Goal: Task Accomplishment & Management: Use online tool/utility

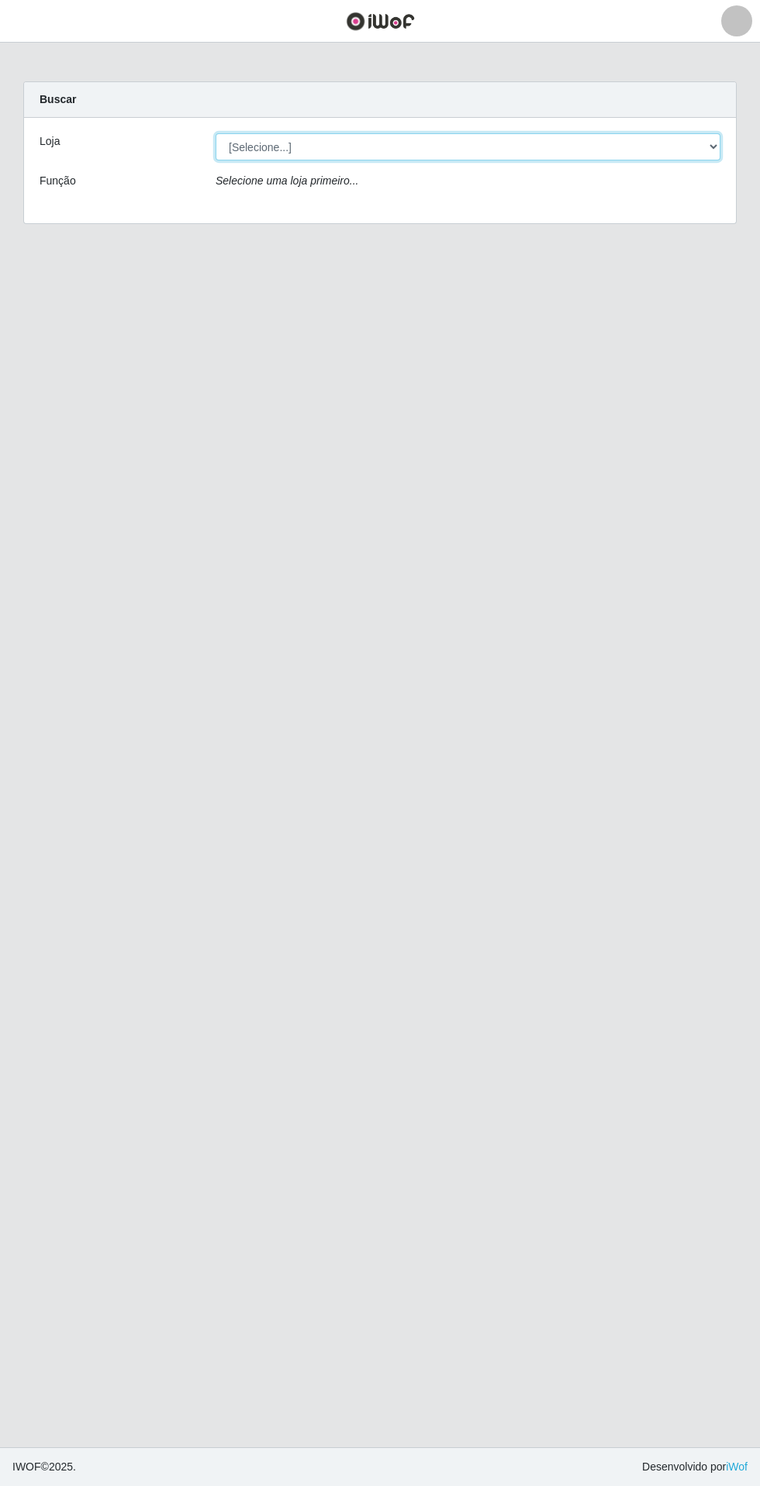
click at [523, 153] on select "[Selecione...] Extrabom - Loja 05 [GEOGRAPHIC_DATA]" at bounding box center [468, 146] width 505 height 27
select select "494"
click at [216, 133] on select "[Selecione...] Extrabom - Loja 05 [GEOGRAPHIC_DATA]" at bounding box center [468, 146] width 505 height 27
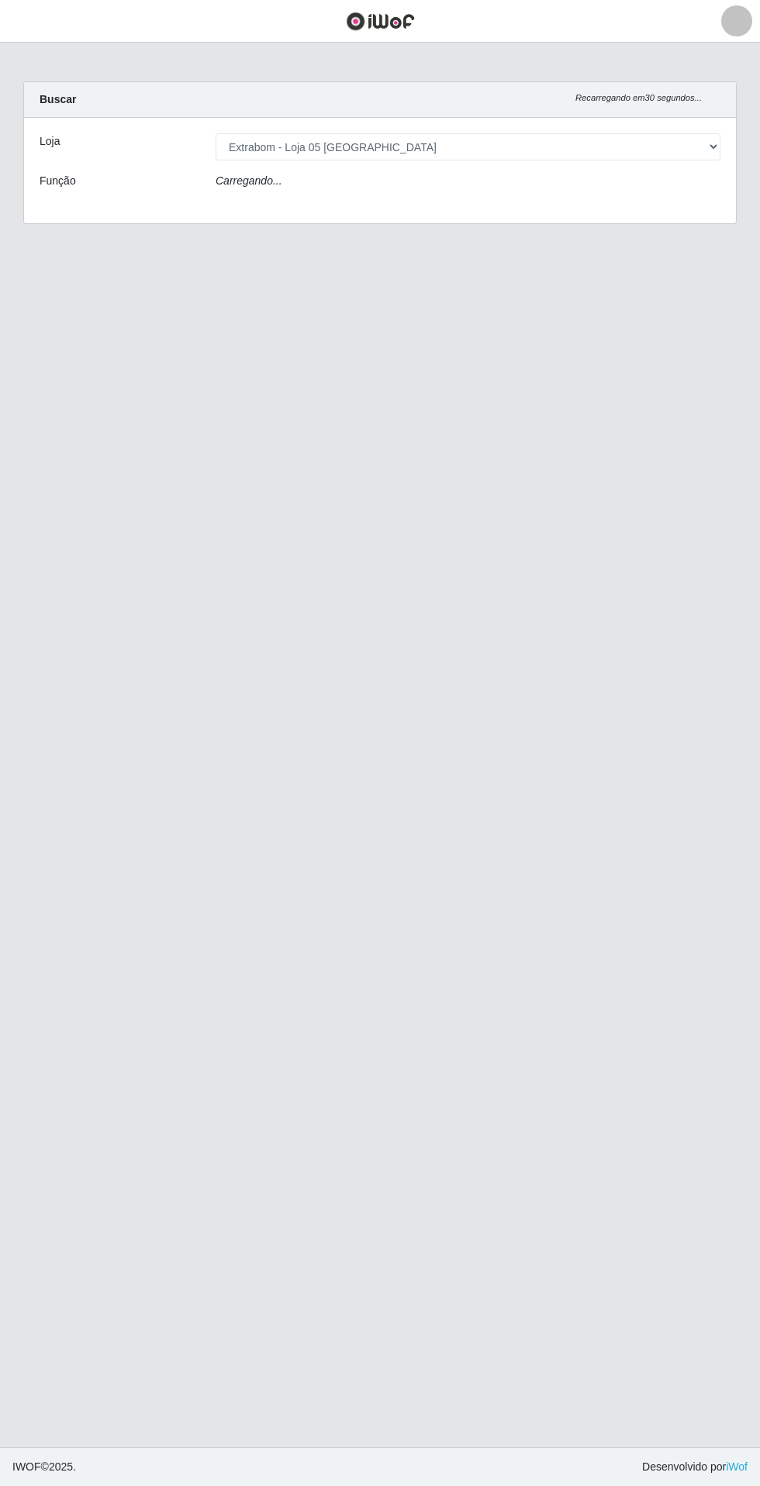
click at [489, 771] on main "Carregando... Buscar Recarregando em 30 segundos... Loja [Selecione...] Extrabo…" at bounding box center [380, 745] width 760 height 1405
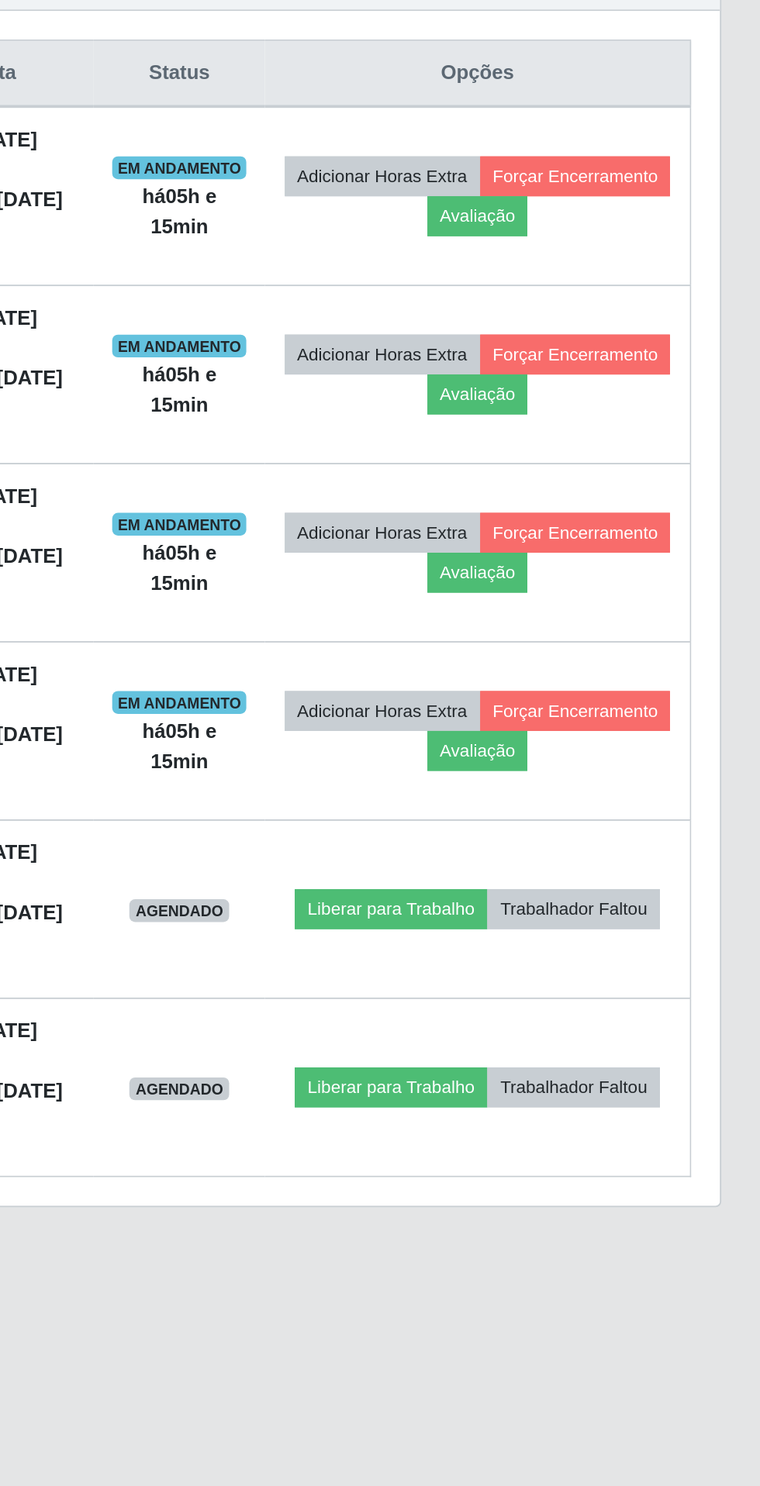
scroll to position [29, 0]
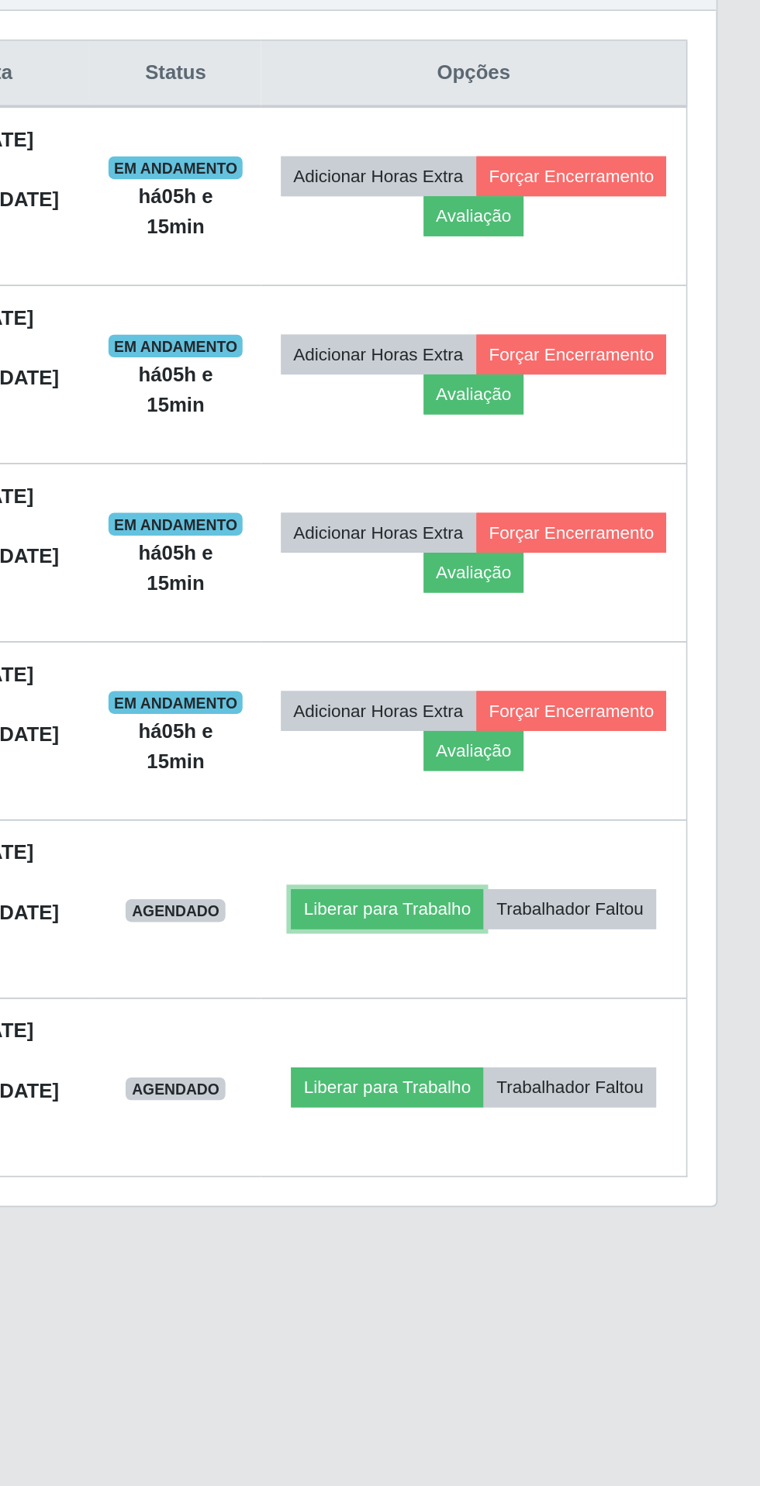
click at [579, 1105] on button "Liberar para Trabalho" at bounding box center [557, 1116] width 105 height 22
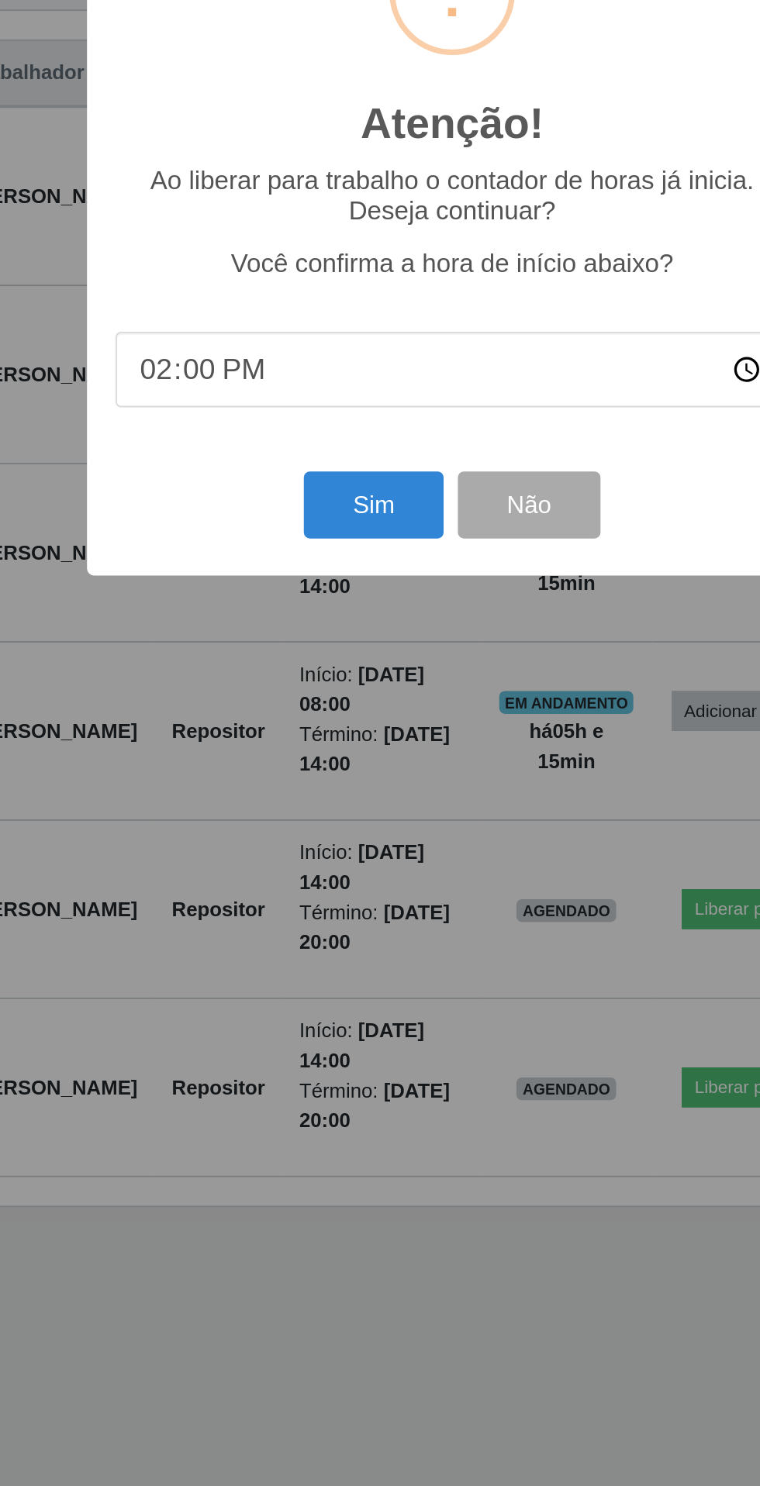
click at [226, 827] on input "14:00" at bounding box center [380, 822] width 366 height 41
type input "13:00"
click at [327, 891] on button "Sim" at bounding box center [336, 896] width 75 height 36
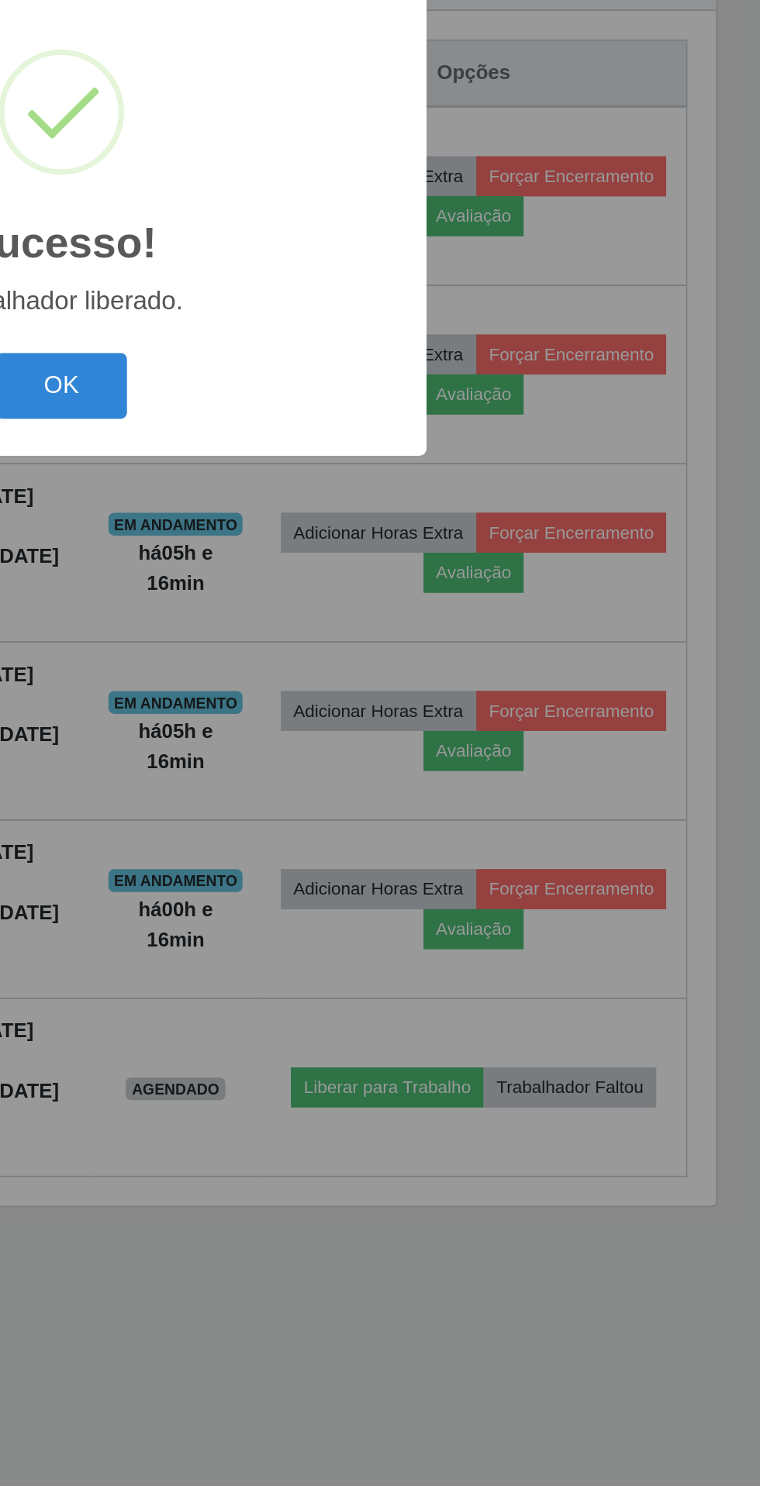
click at [382, 825] on button "OK" at bounding box center [380, 831] width 72 height 36
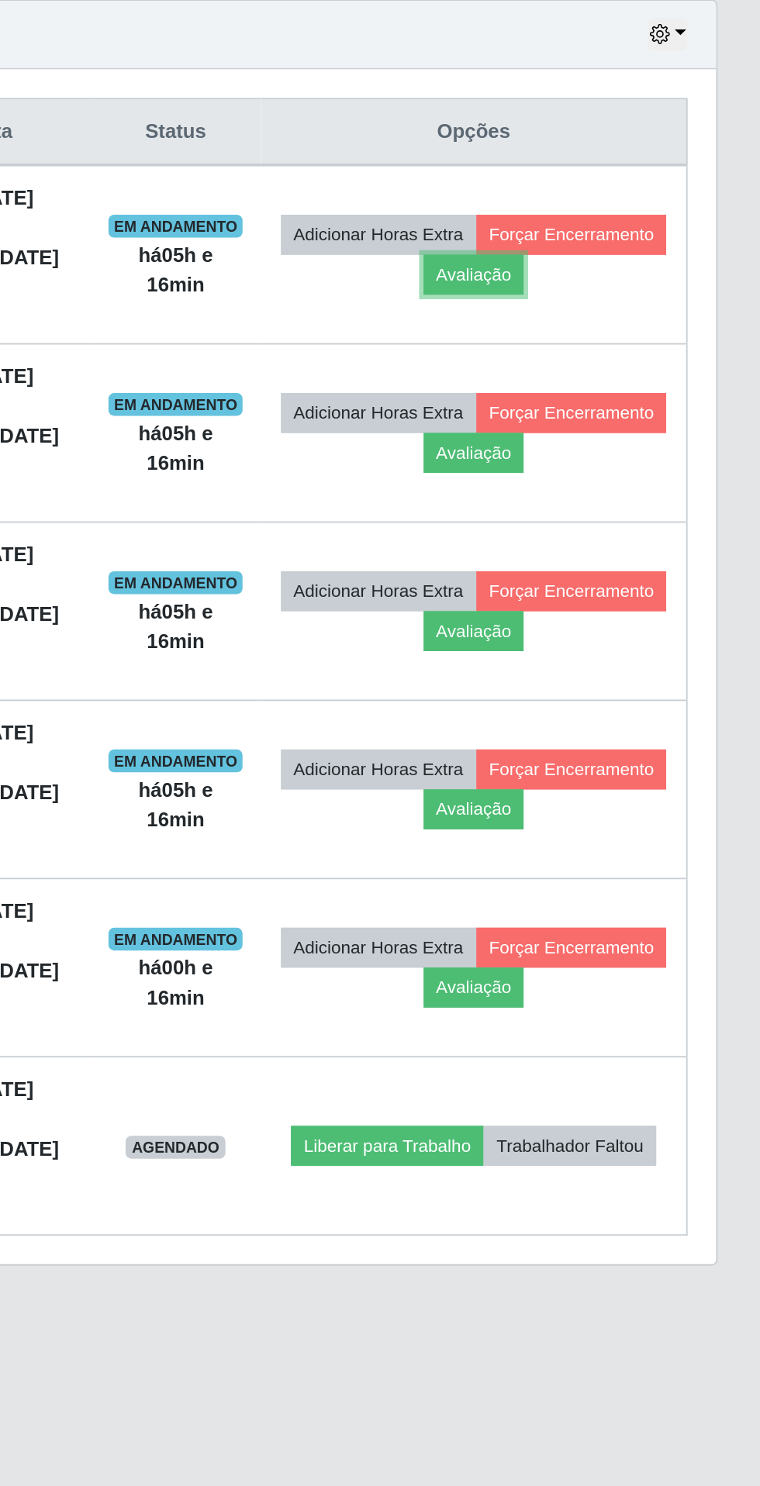
click at [632, 728] on button "Avaliação" at bounding box center [604, 739] width 55 height 22
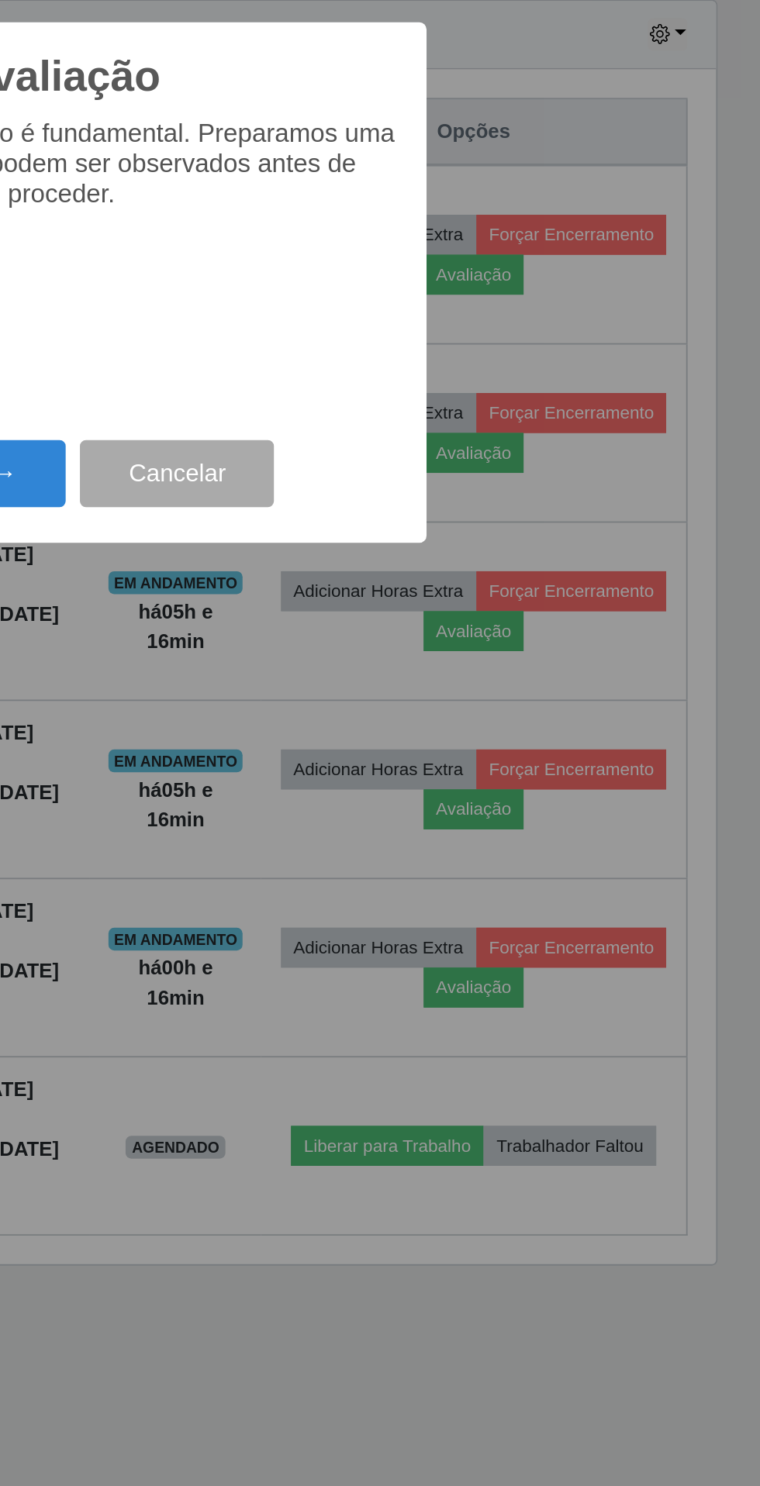
click at [356, 847] on button "Próximo →" at bounding box center [323, 847] width 118 height 36
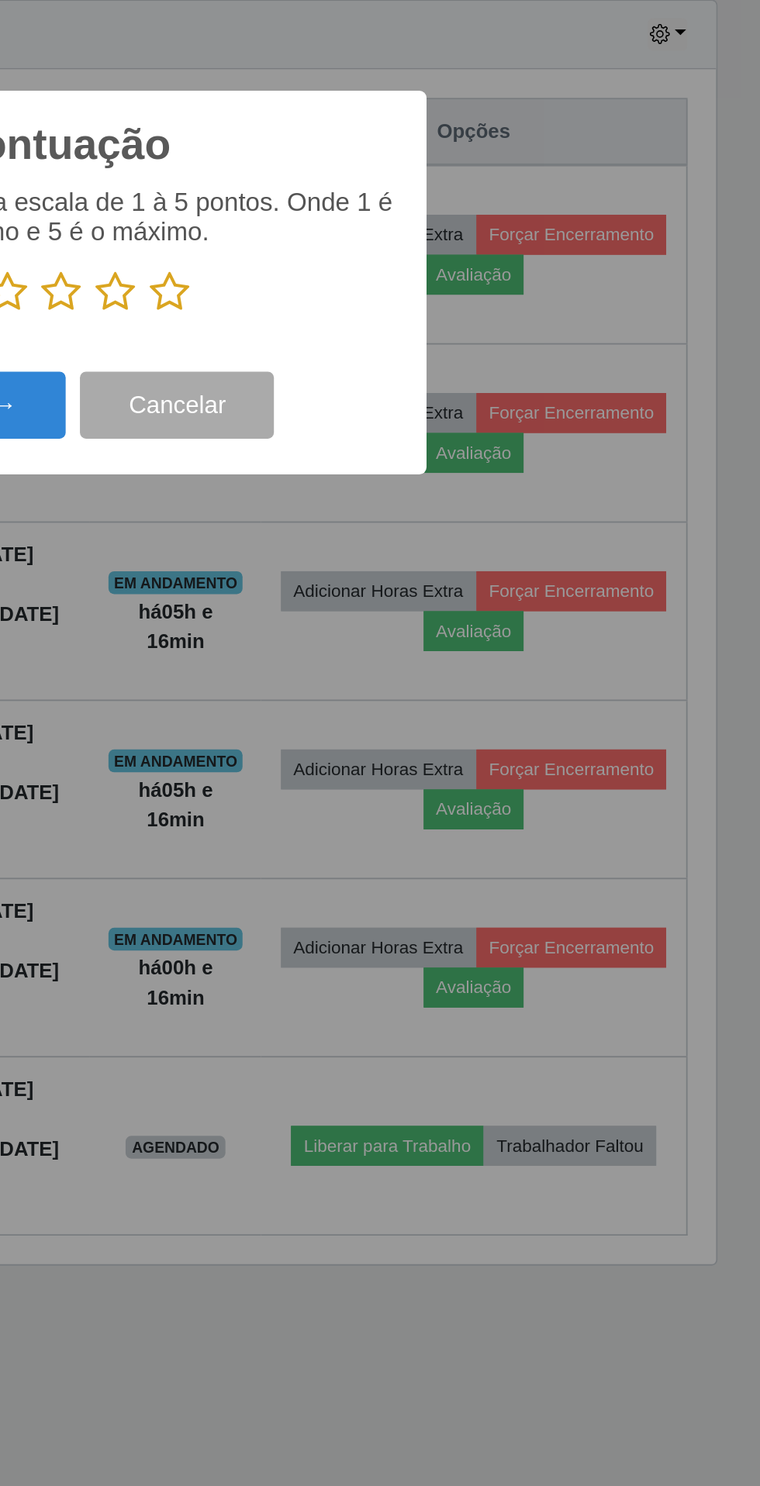
click at [442, 741] on icon at bounding box center [439, 748] width 22 height 23
click at [428, 760] on input "radio" at bounding box center [428, 760] width 0 height 0
click at [358, 797] on button "Próximo →" at bounding box center [323, 810] width 118 height 36
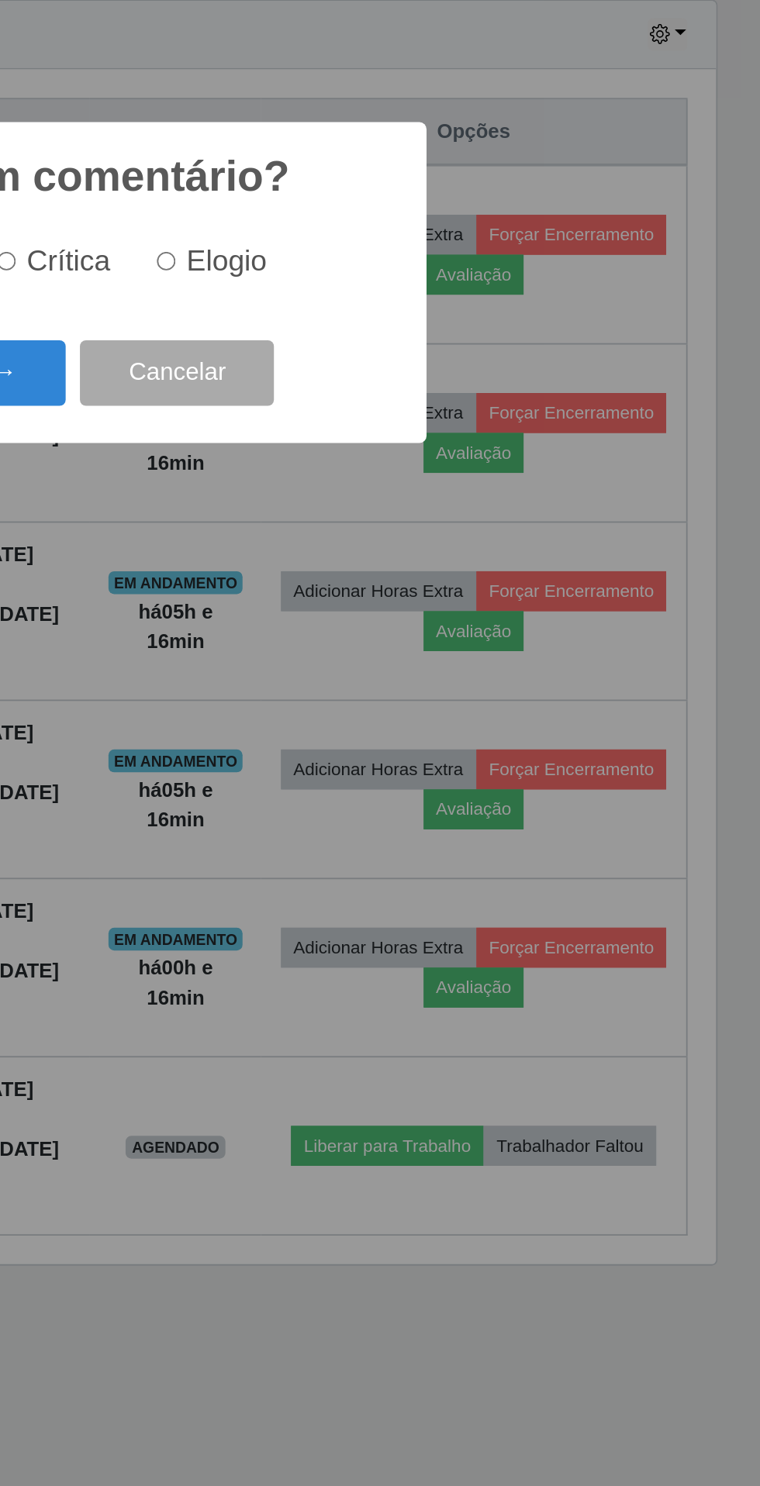
click at [352, 787] on button "Próximo →" at bounding box center [323, 793] width 118 height 36
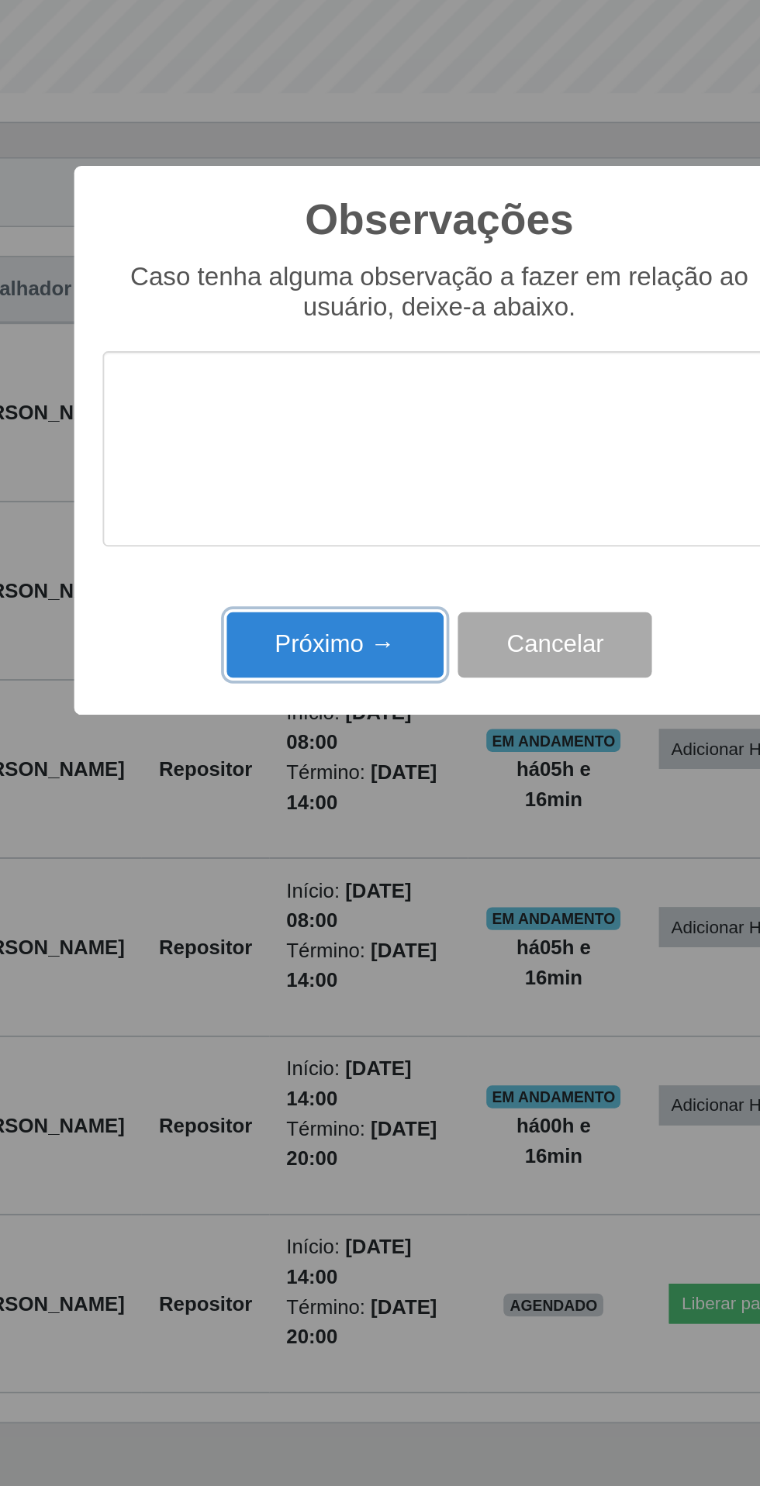
click at [319, 861] on button "Próximo →" at bounding box center [323, 855] width 118 height 36
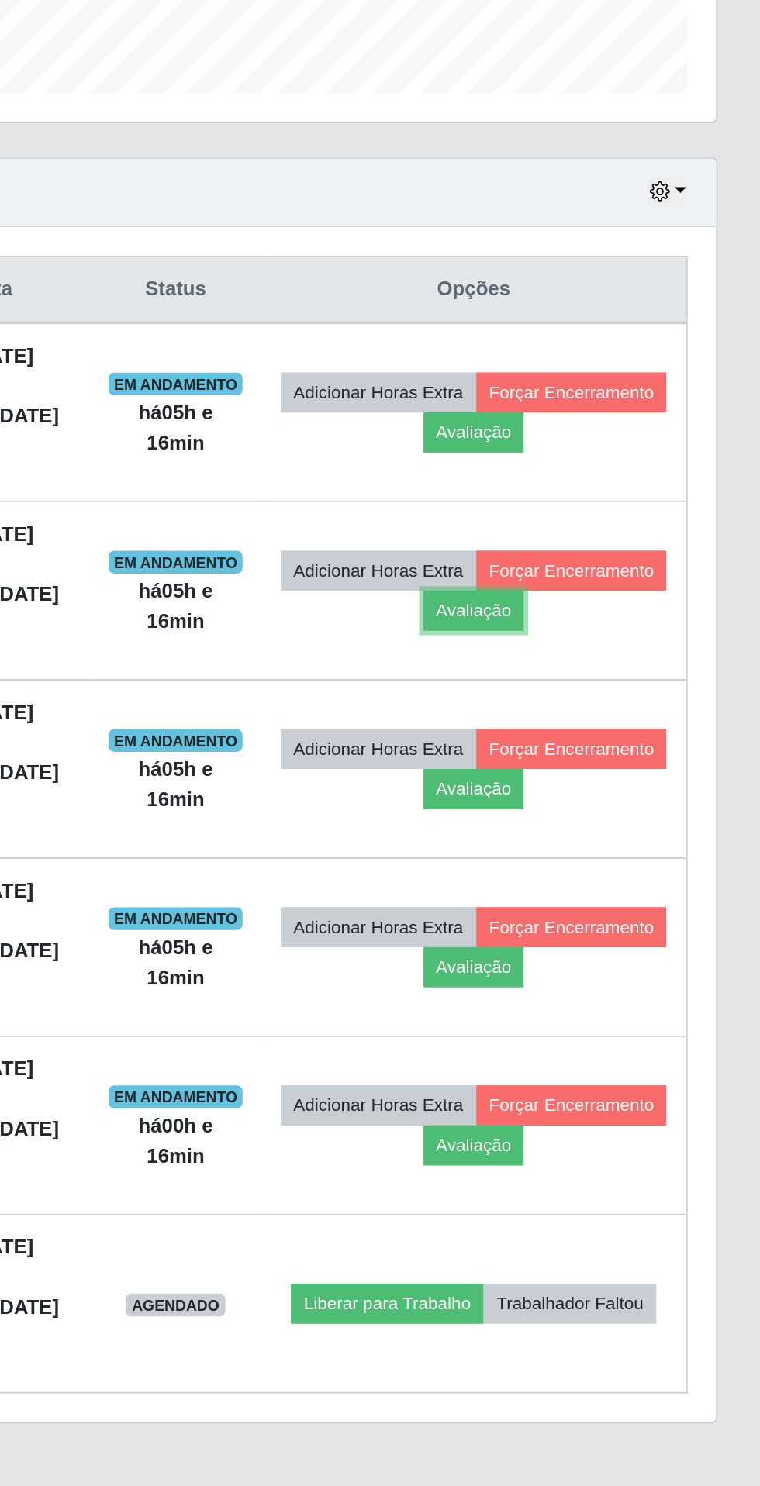
click at [632, 825] on button "Avaliação" at bounding box center [604, 836] width 55 height 22
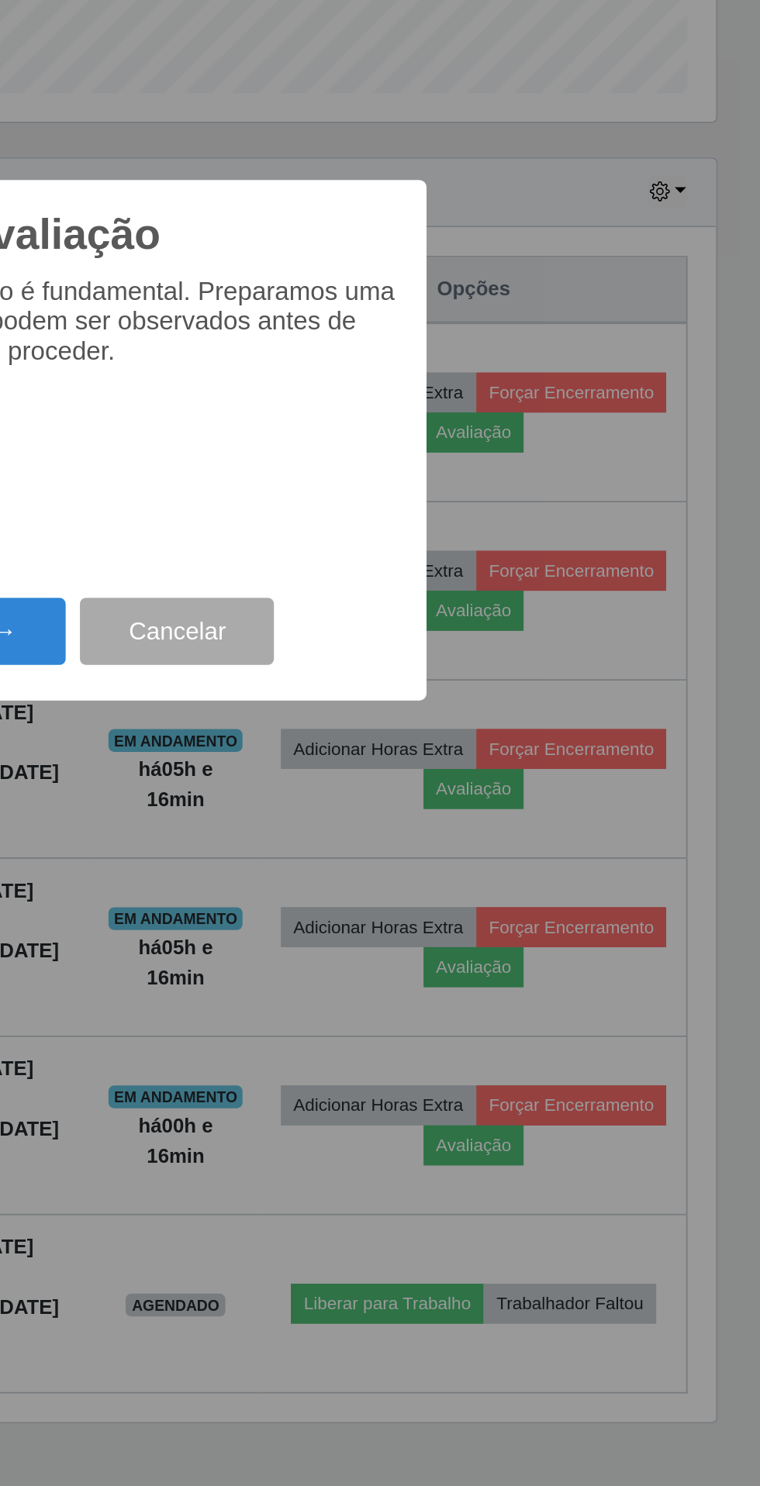
click at [352, 847] on button "Próximo →" at bounding box center [323, 847] width 118 height 36
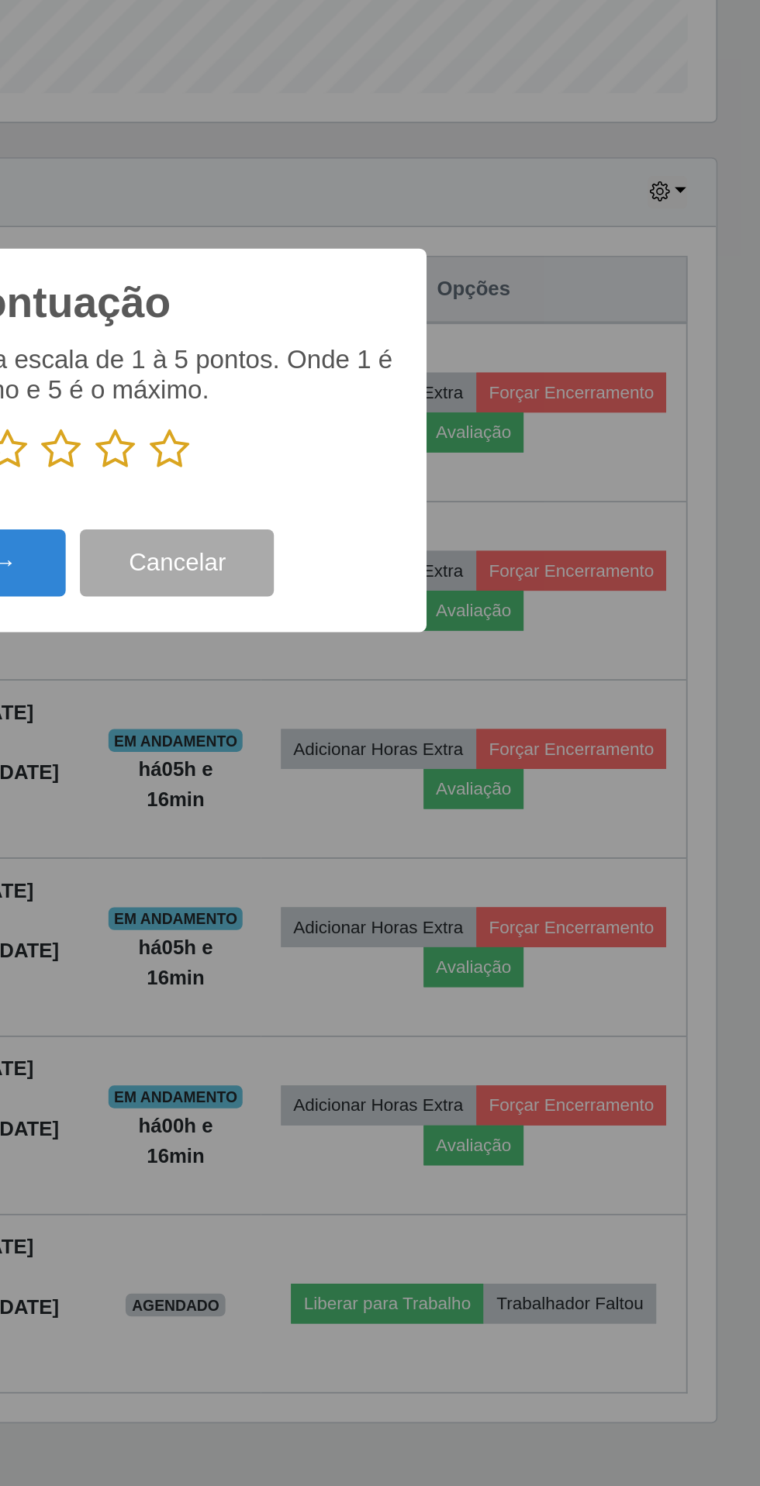
click at [441, 742] on icon at bounding box center [439, 748] width 22 height 23
click at [428, 760] on input "radio" at bounding box center [428, 760] width 0 height 0
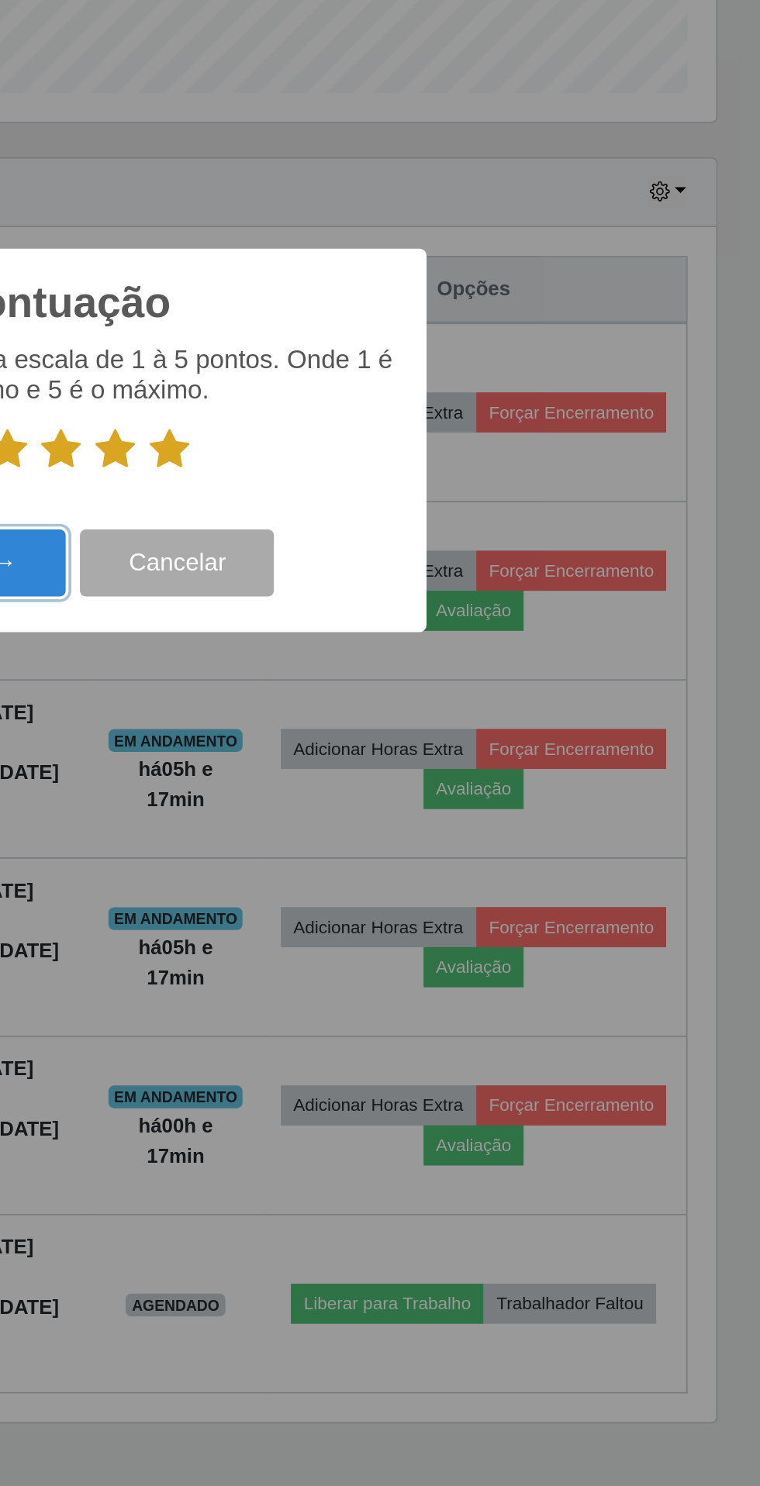
click at [358, 802] on button "Próximo →" at bounding box center [323, 810] width 118 height 36
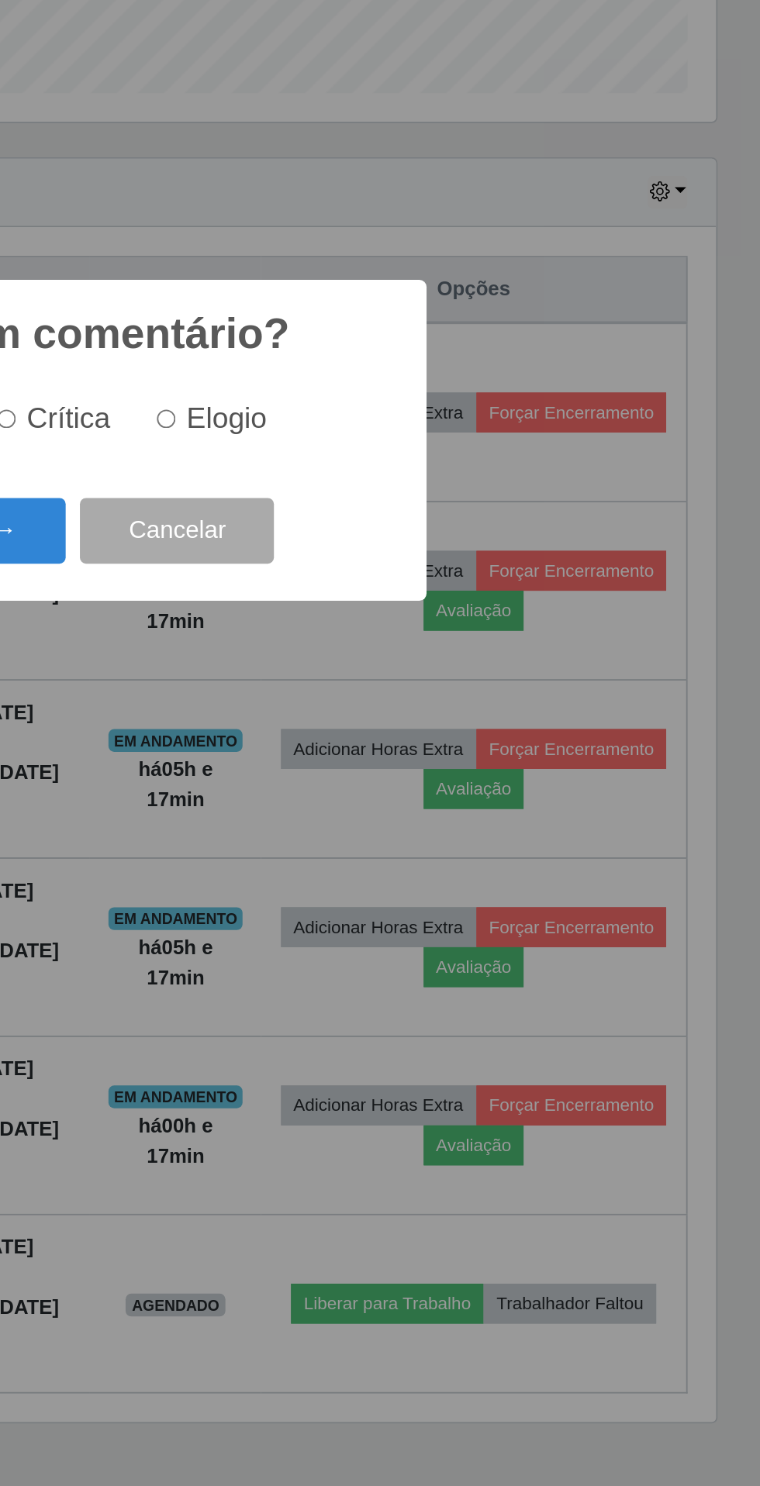
click at [349, 790] on button "Próximo →" at bounding box center [323, 793] width 118 height 36
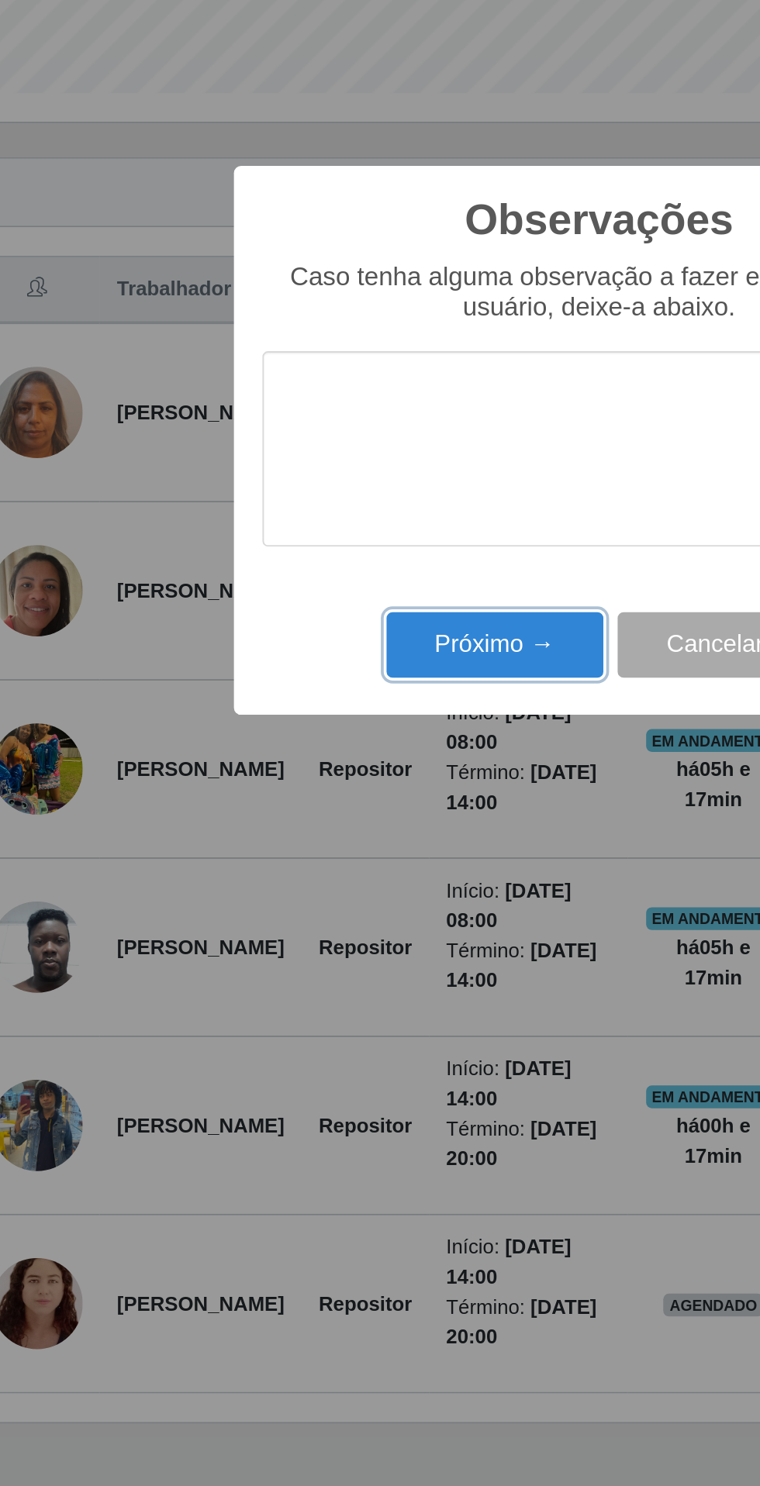
click at [330, 853] on button "Próximo →" at bounding box center [323, 855] width 118 height 36
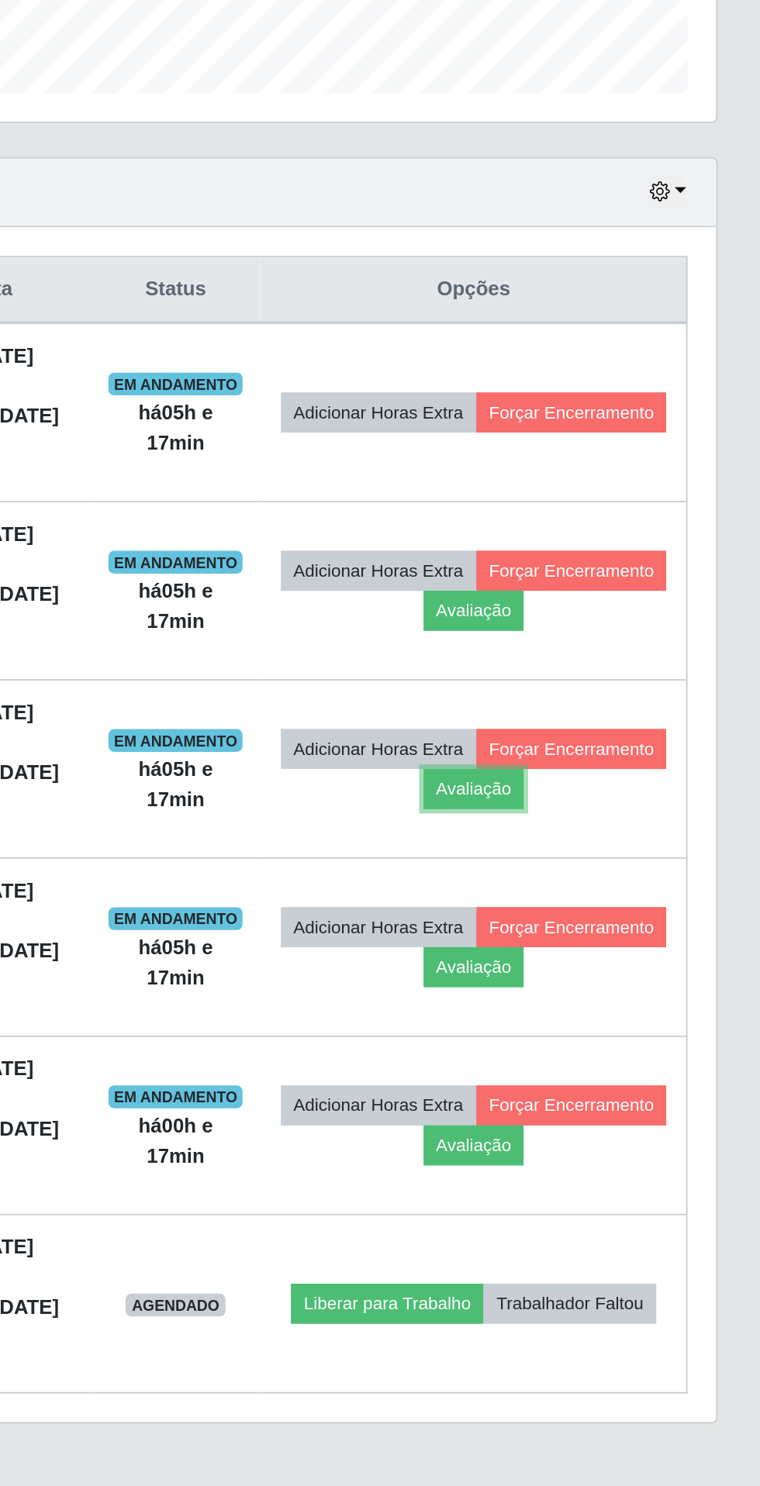
click at [632, 922] on button "Avaliação" at bounding box center [604, 933] width 55 height 22
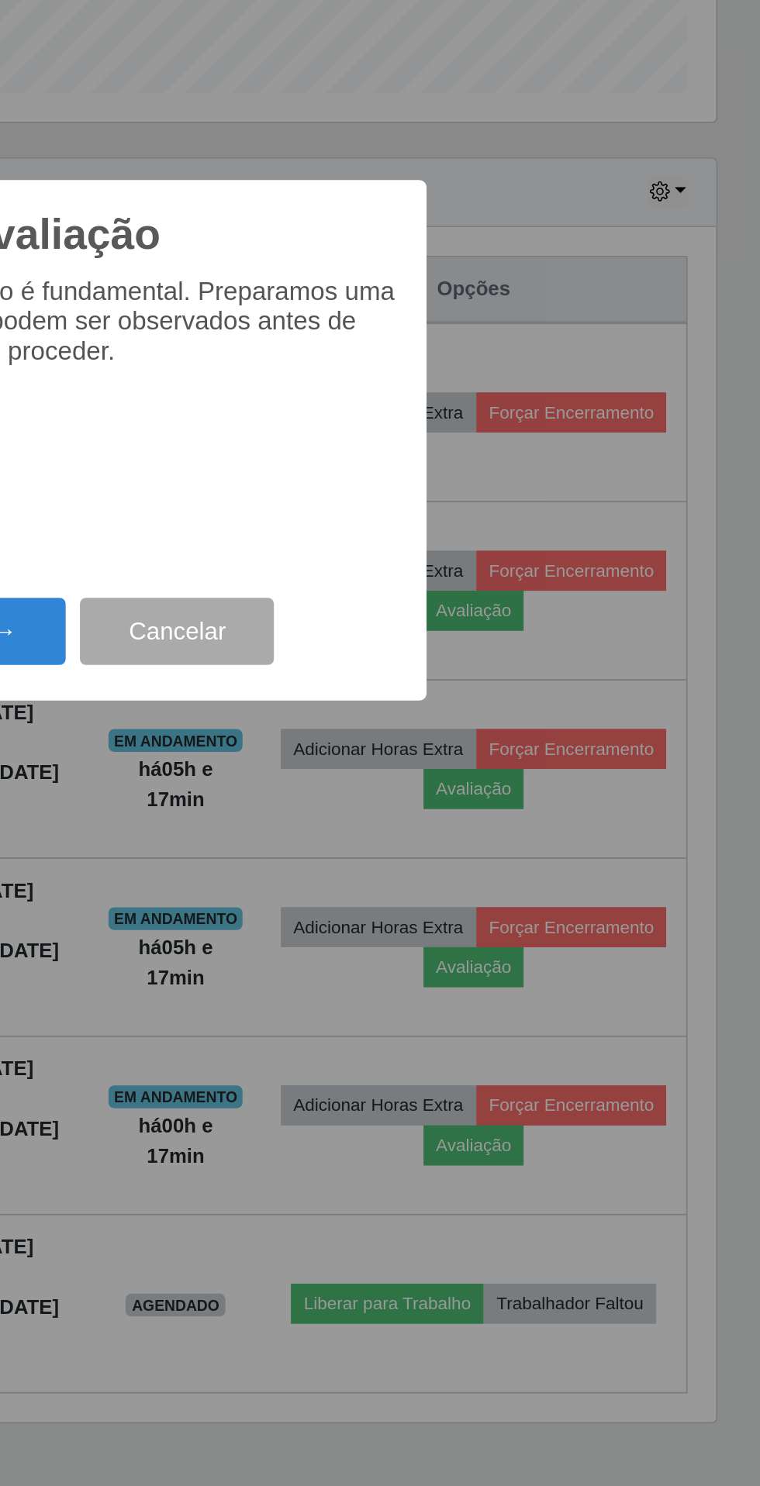
click at [359, 858] on button "Próximo →" at bounding box center [323, 847] width 118 height 36
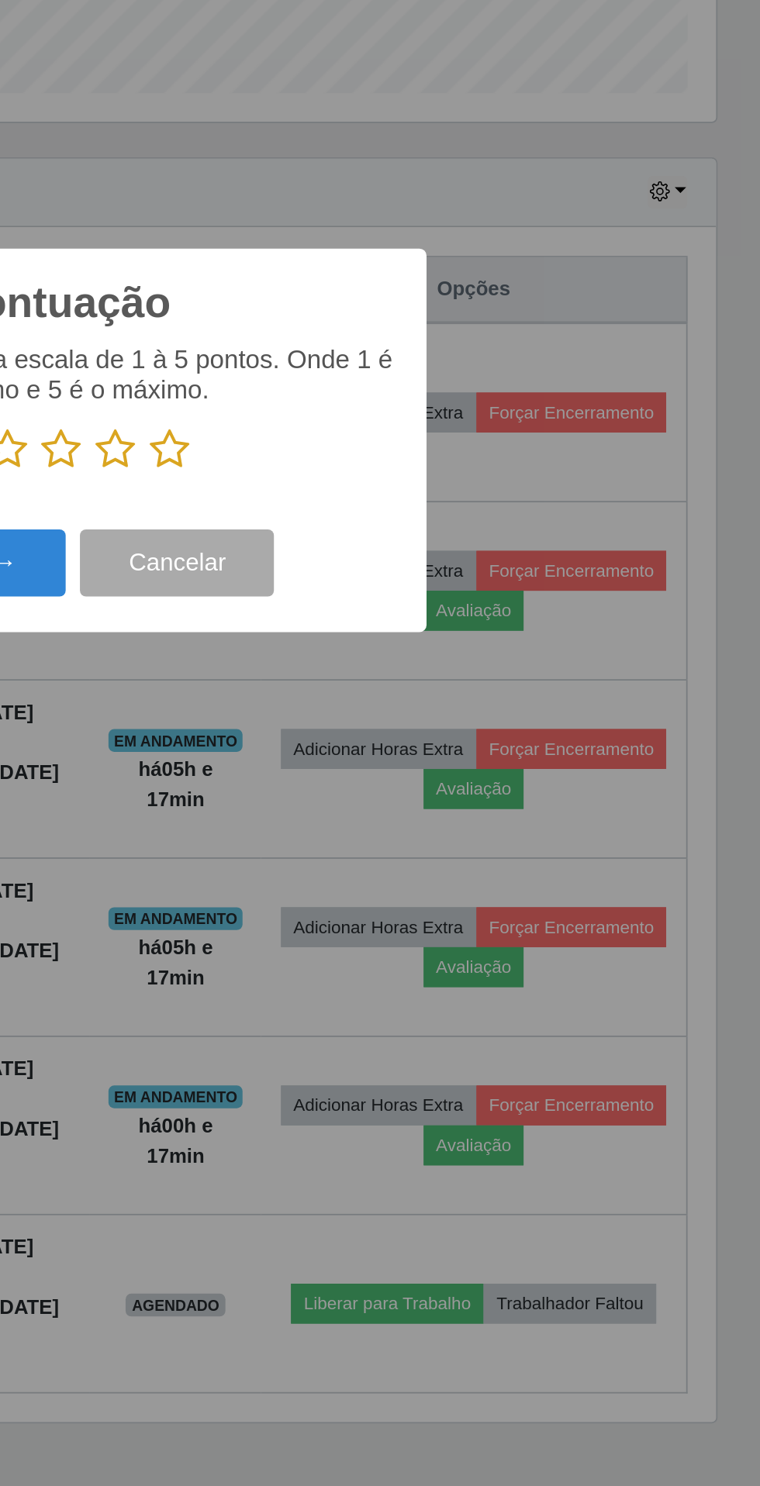
click at [447, 741] on icon at bounding box center [439, 748] width 22 height 23
click at [428, 760] on input "radio" at bounding box center [428, 760] width 0 height 0
click at [347, 799] on button "Próximo →" at bounding box center [323, 810] width 118 height 36
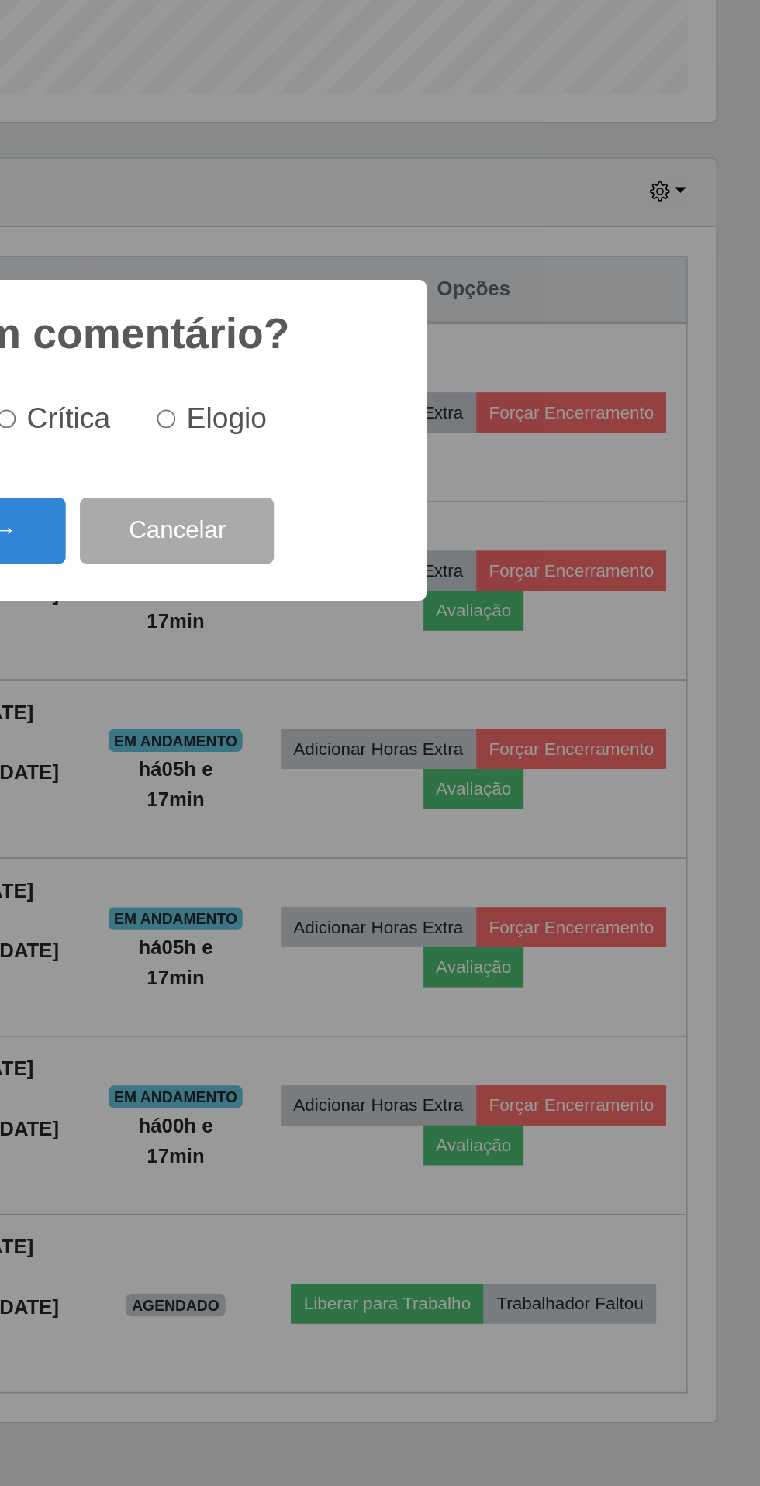
click at [442, 732] on input "Elogio" at bounding box center [437, 731] width 10 height 10
radio input "true"
click at [442, 732] on input "Elogio" at bounding box center [437, 731] width 10 height 10
click at [363, 781] on button "Próximo →" at bounding box center [323, 793] width 118 height 36
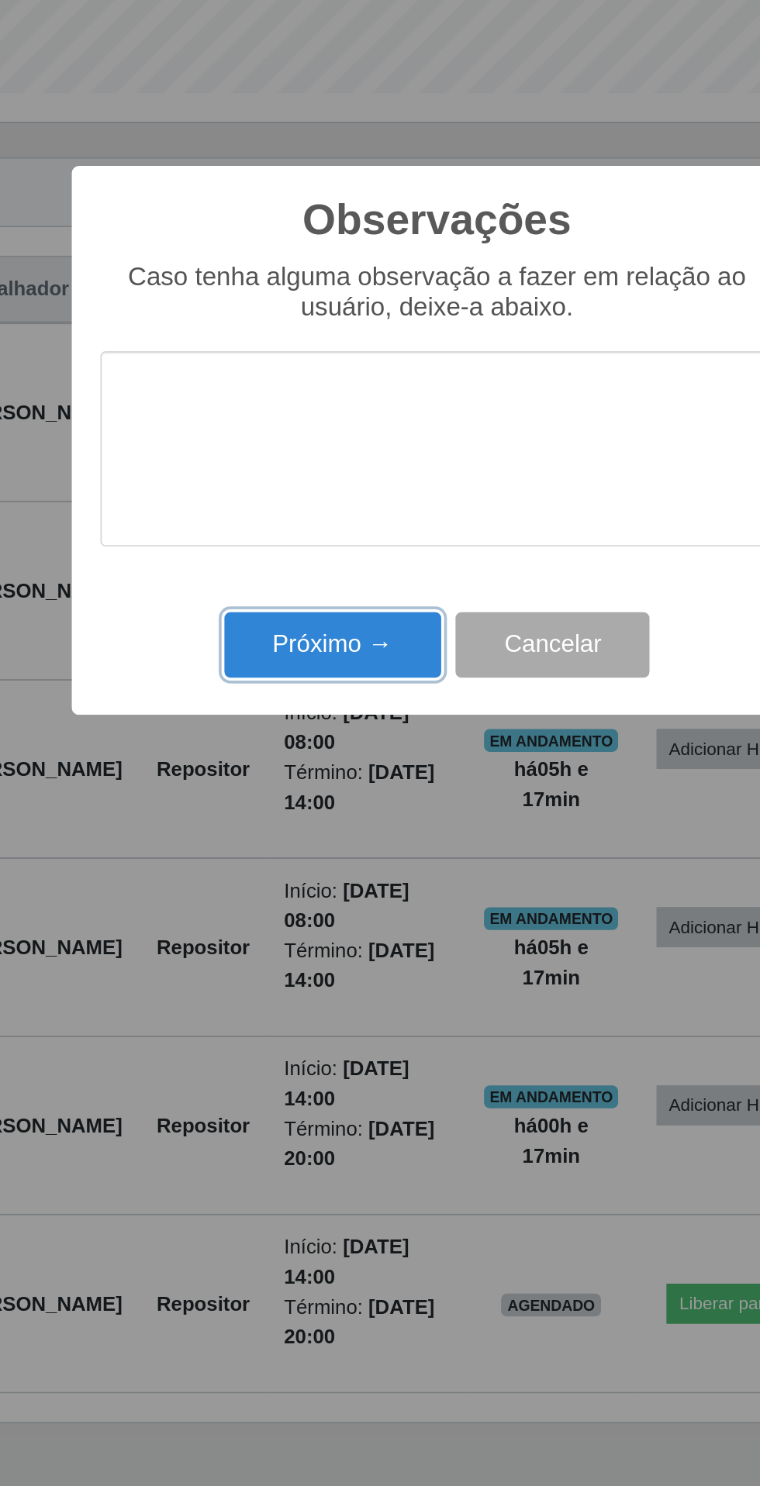
click at [336, 856] on button "Próximo →" at bounding box center [323, 855] width 118 height 36
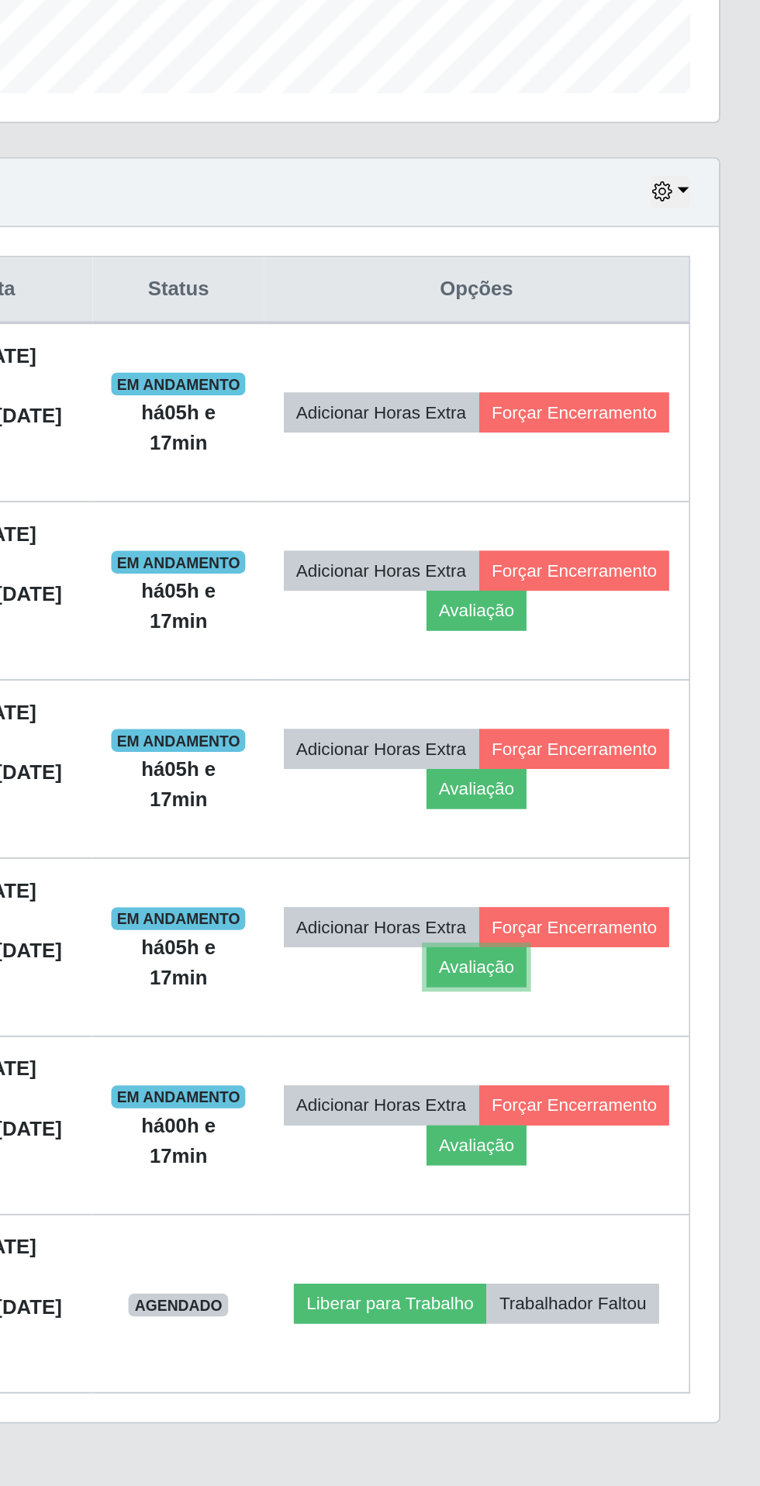
click at [632, 1019] on button "Avaliação" at bounding box center [604, 1030] width 55 height 22
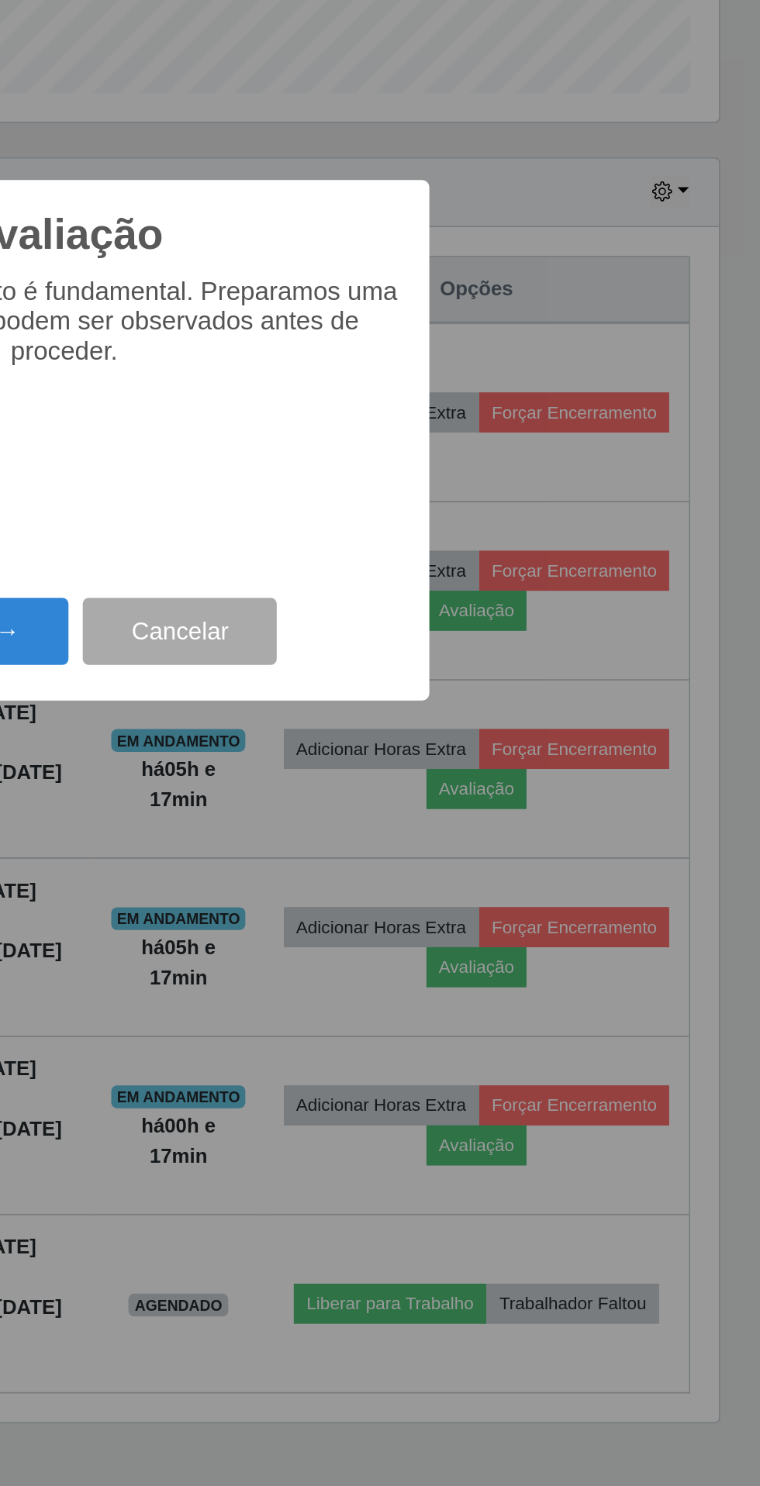
click at [354, 856] on button "Próximo →" at bounding box center [323, 847] width 118 height 36
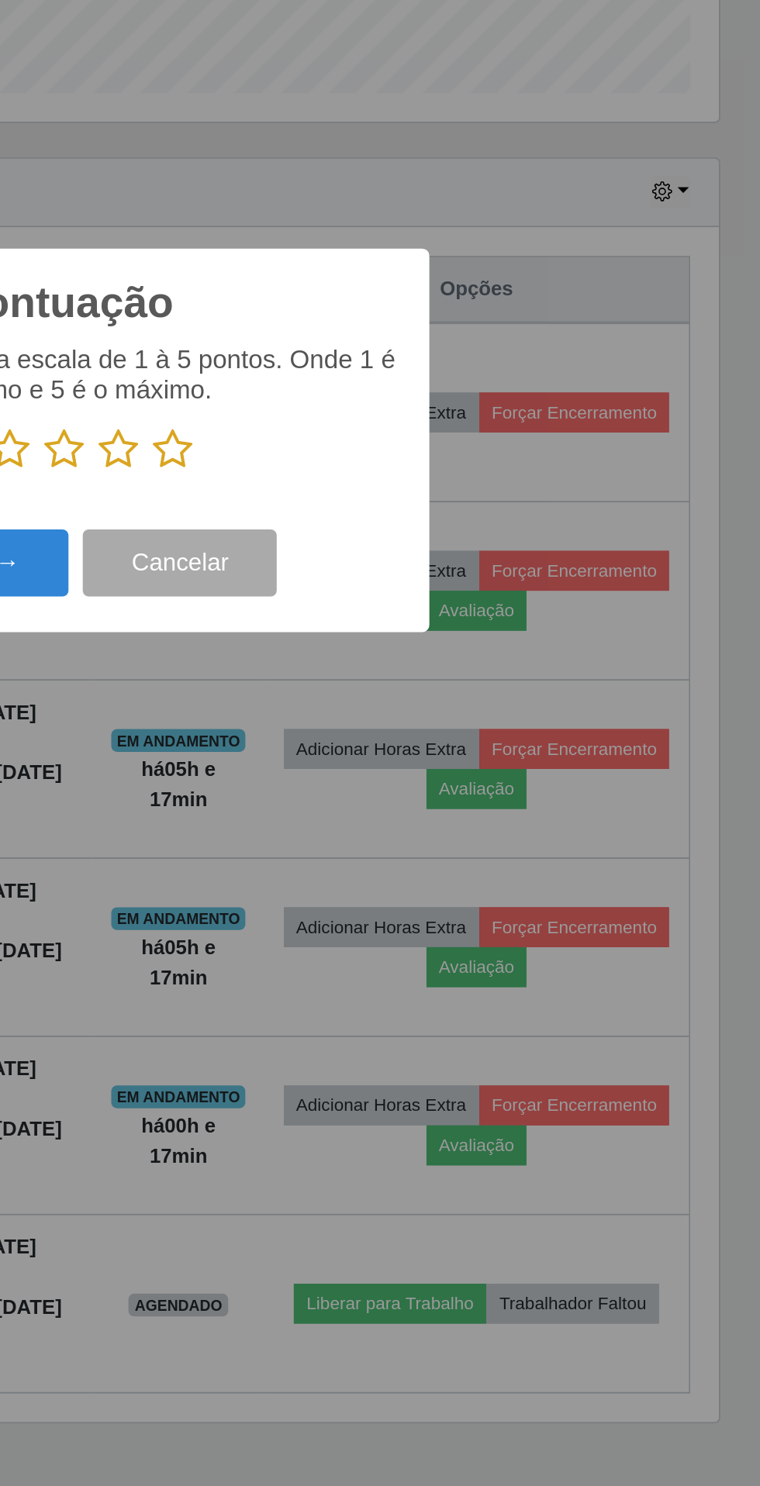
click at [436, 745] on icon at bounding box center [439, 748] width 22 height 23
click at [428, 760] on input "radio" at bounding box center [428, 760] width 0 height 0
click at [349, 805] on button "Próximo →" at bounding box center [323, 810] width 118 height 36
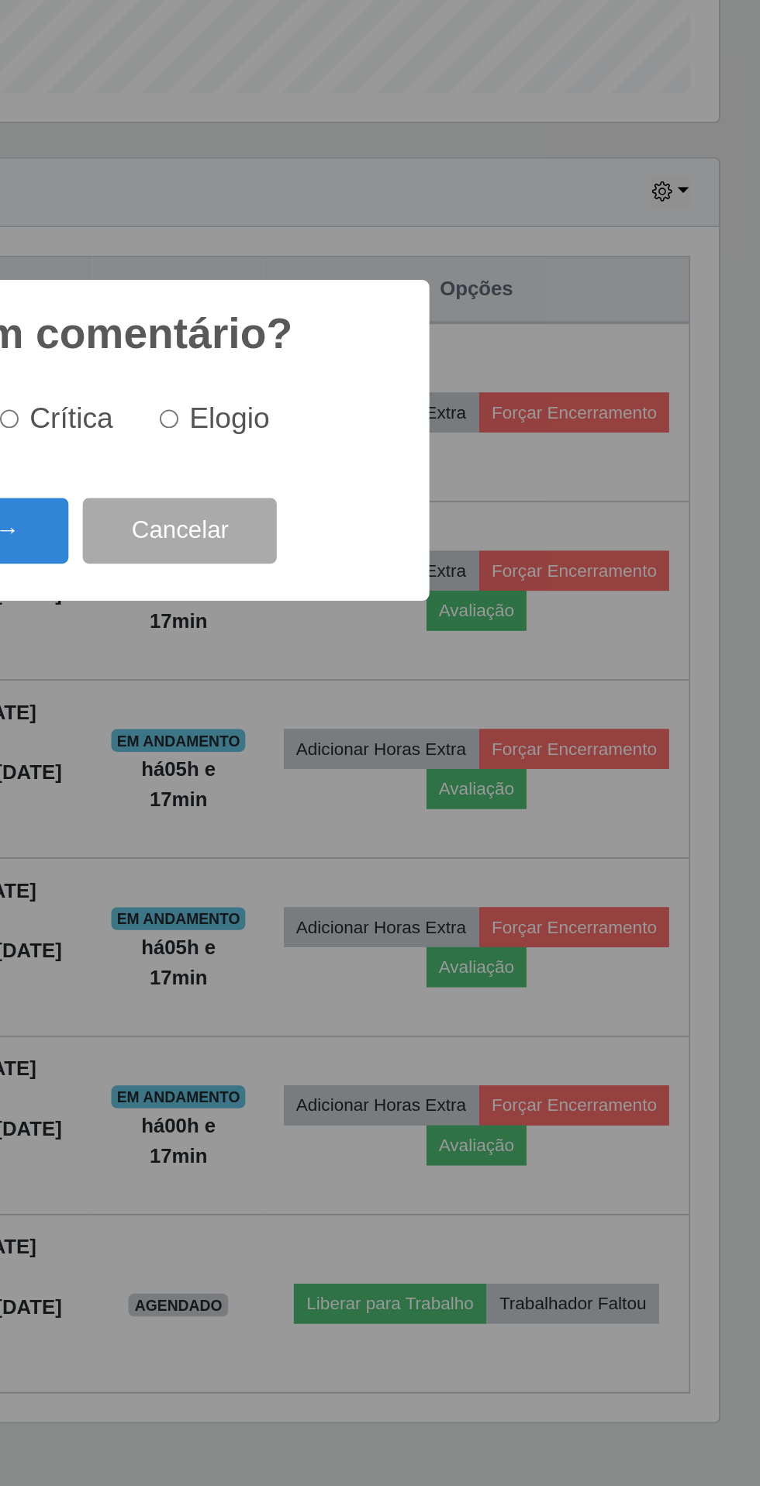
click at [350, 792] on button "Próximo →" at bounding box center [323, 793] width 118 height 36
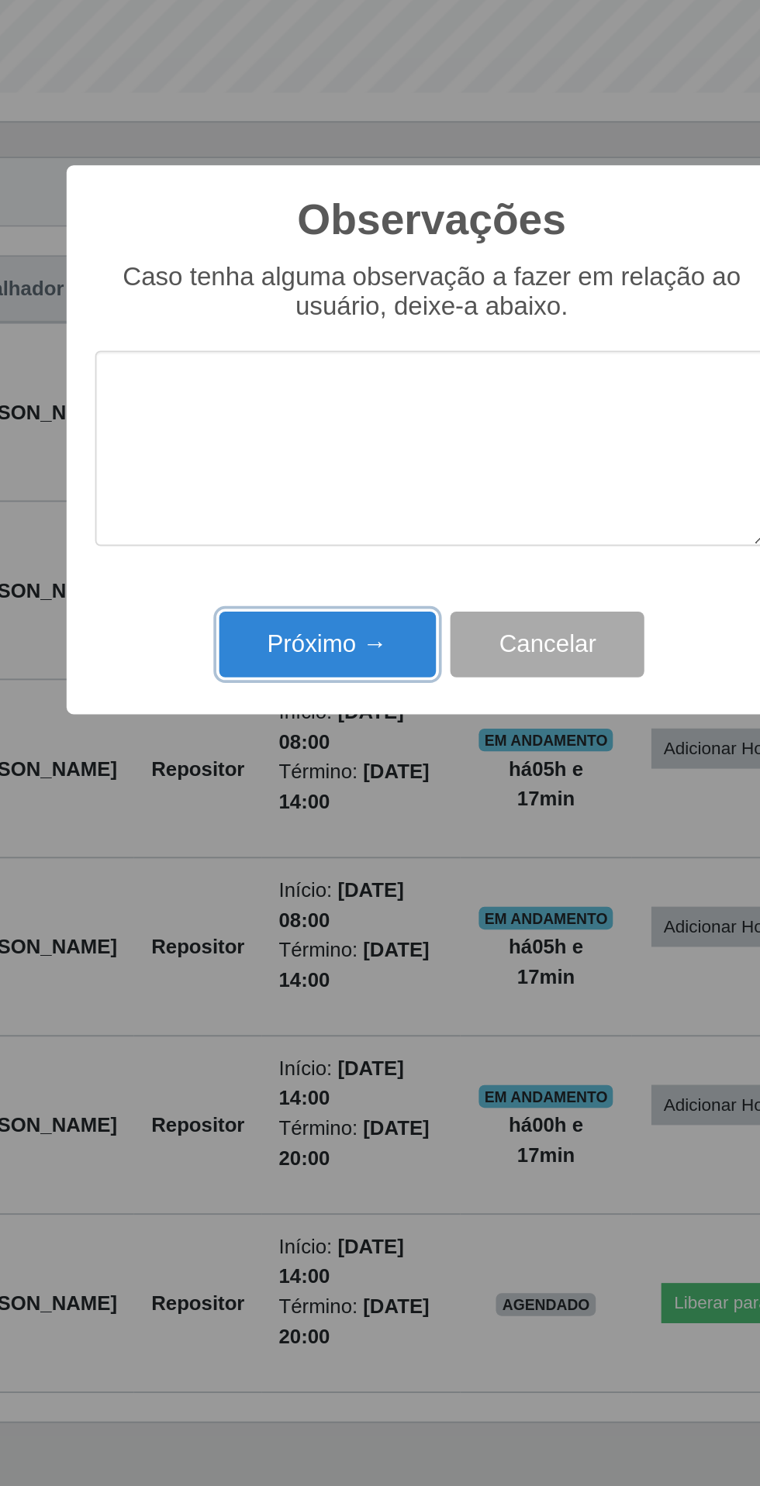
click at [300, 854] on button "Próximo →" at bounding box center [323, 855] width 118 height 36
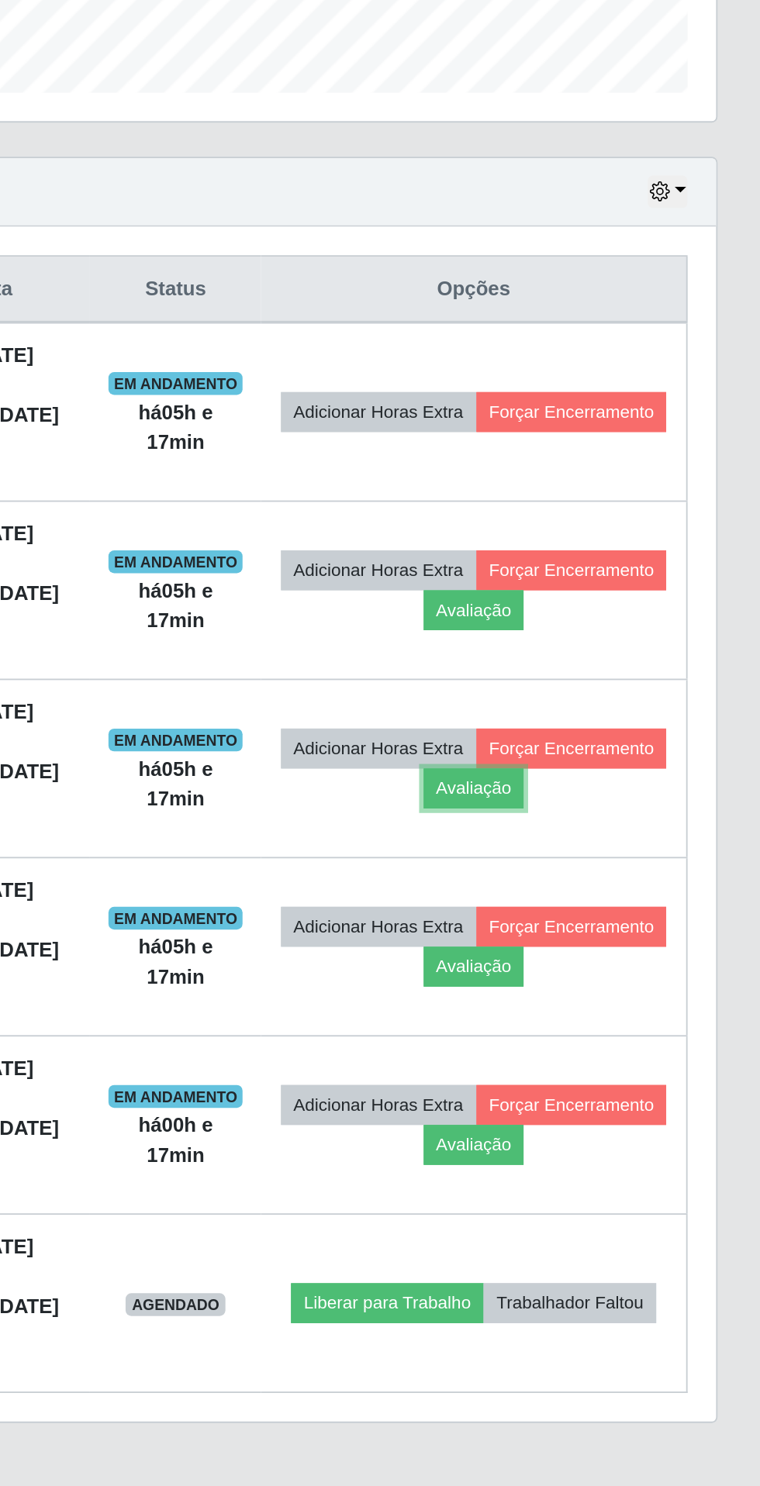
click at [632, 922] on button "Avaliação" at bounding box center [604, 933] width 55 height 22
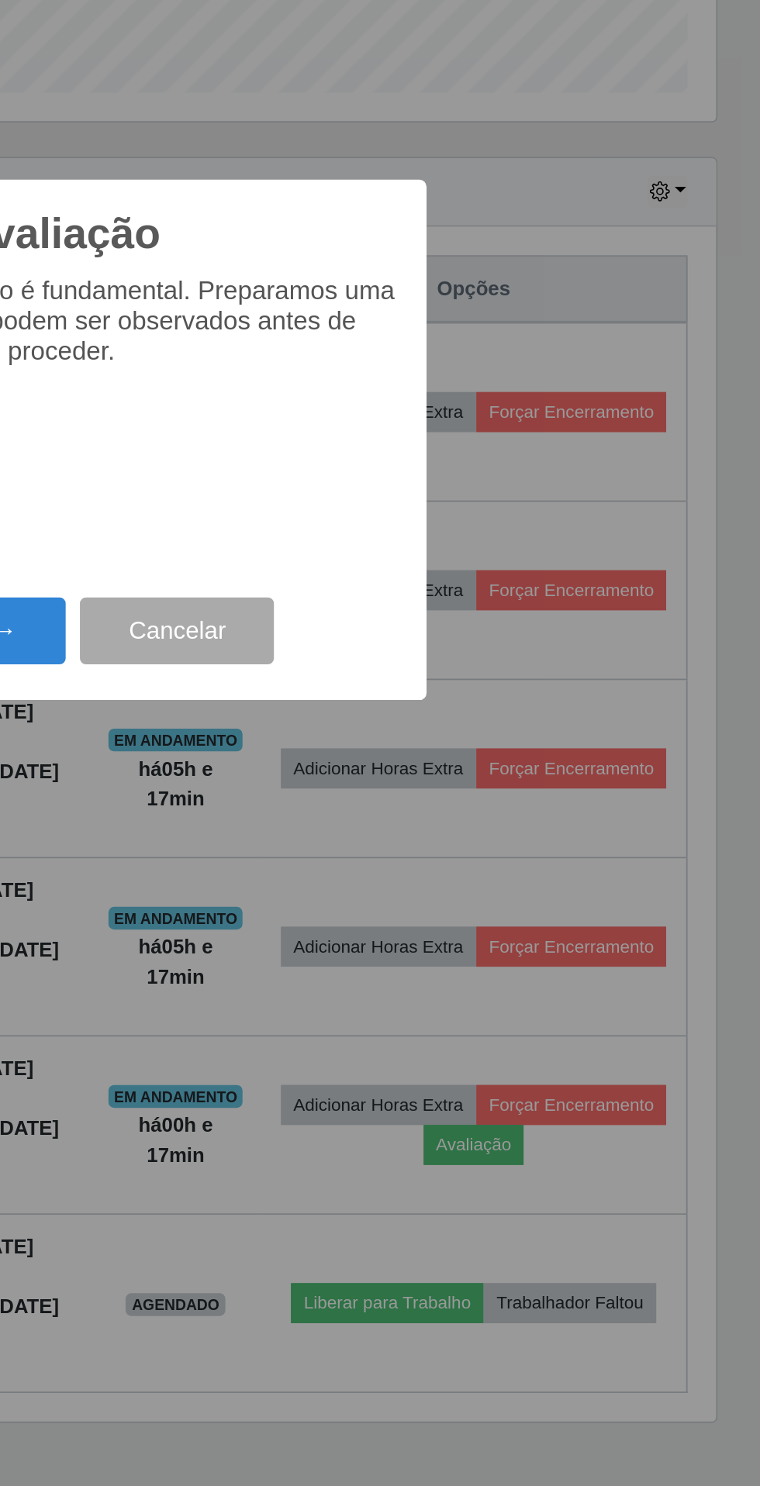
click at [362, 854] on button "Próximo →" at bounding box center [323, 847] width 118 height 36
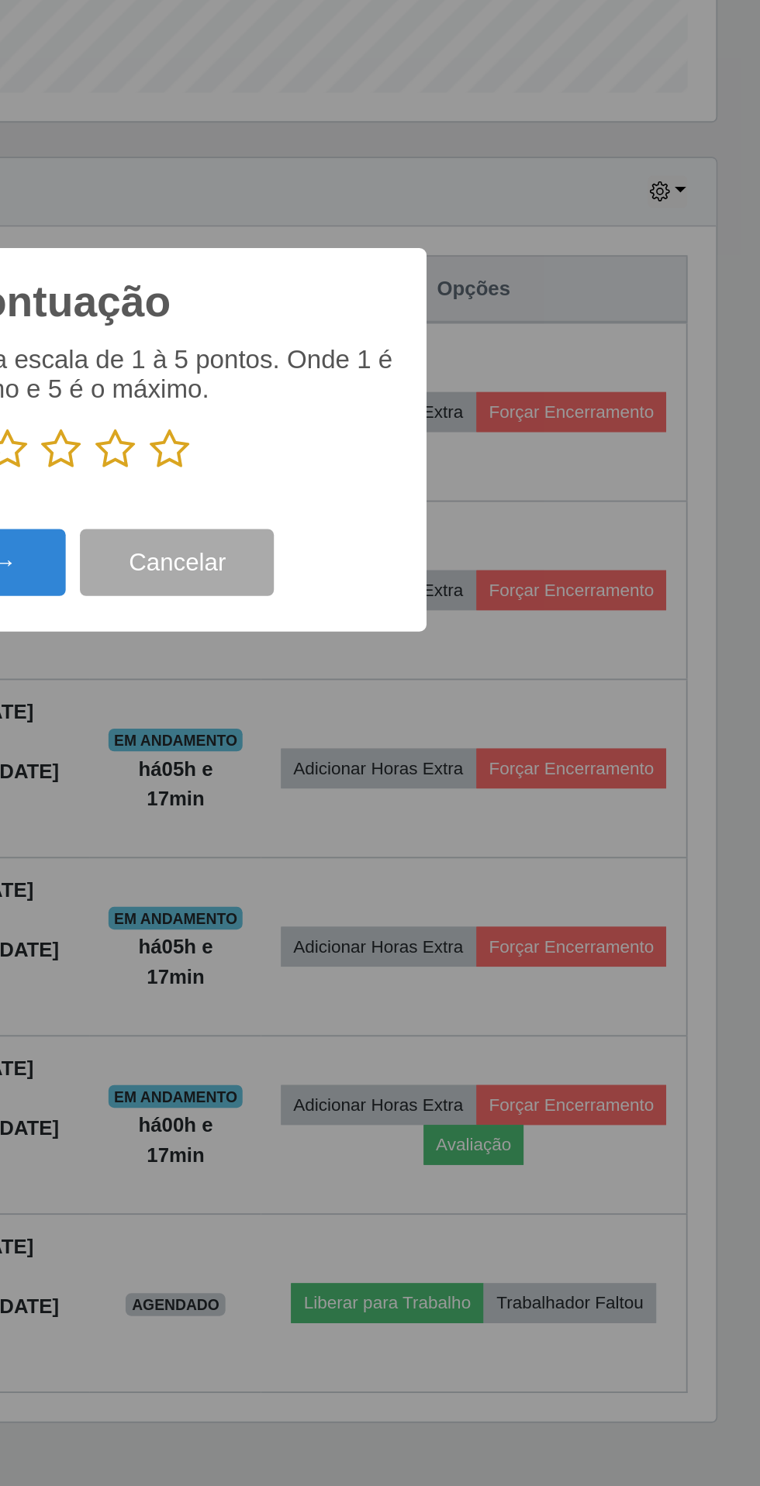
click at [443, 741] on icon at bounding box center [439, 748] width 22 height 23
click at [428, 760] on input "radio" at bounding box center [428, 760] width 0 height 0
click at [350, 817] on button "Próximo →" at bounding box center [323, 810] width 118 height 36
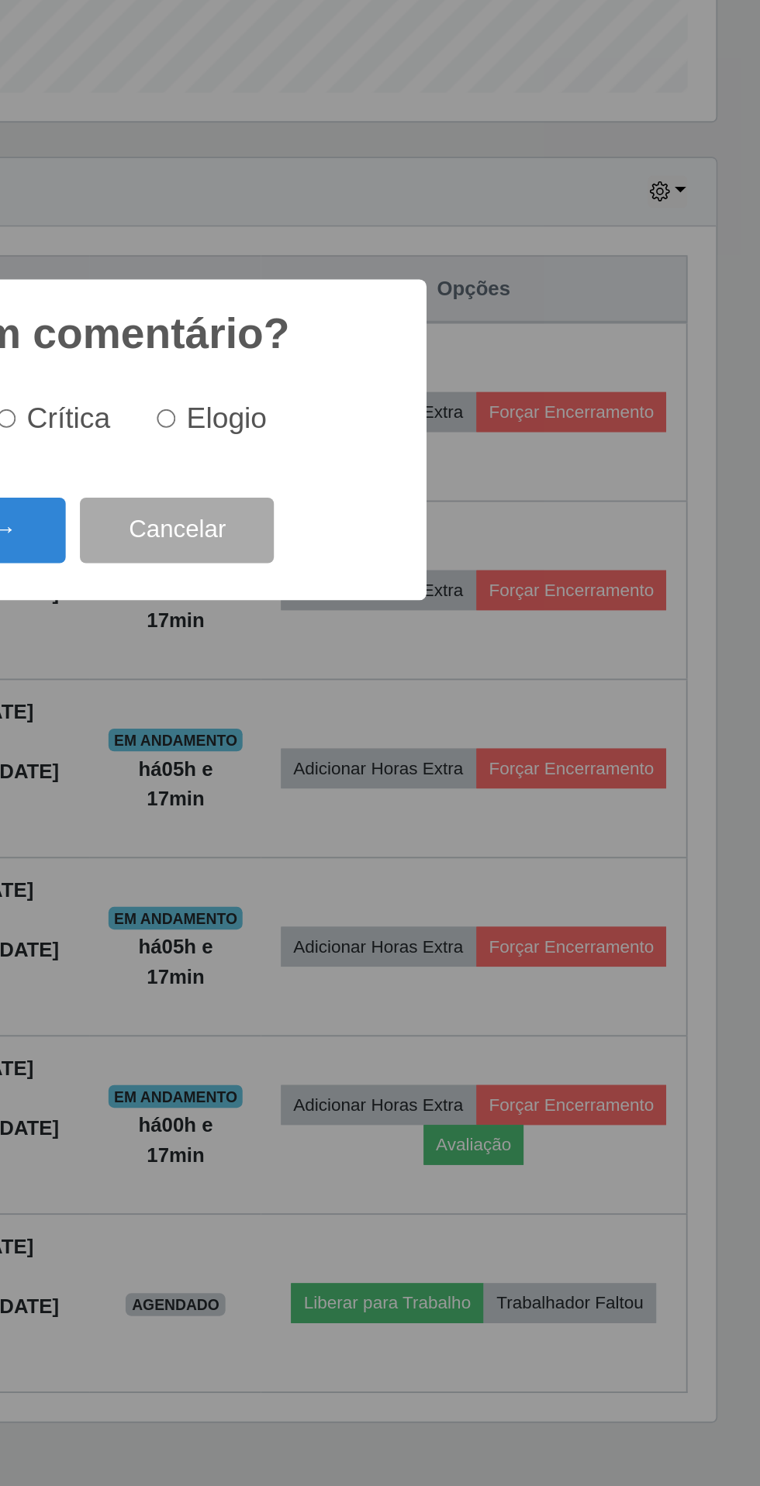
click at [359, 799] on button "Próximo →" at bounding box center [323, 793] width 118 height 36
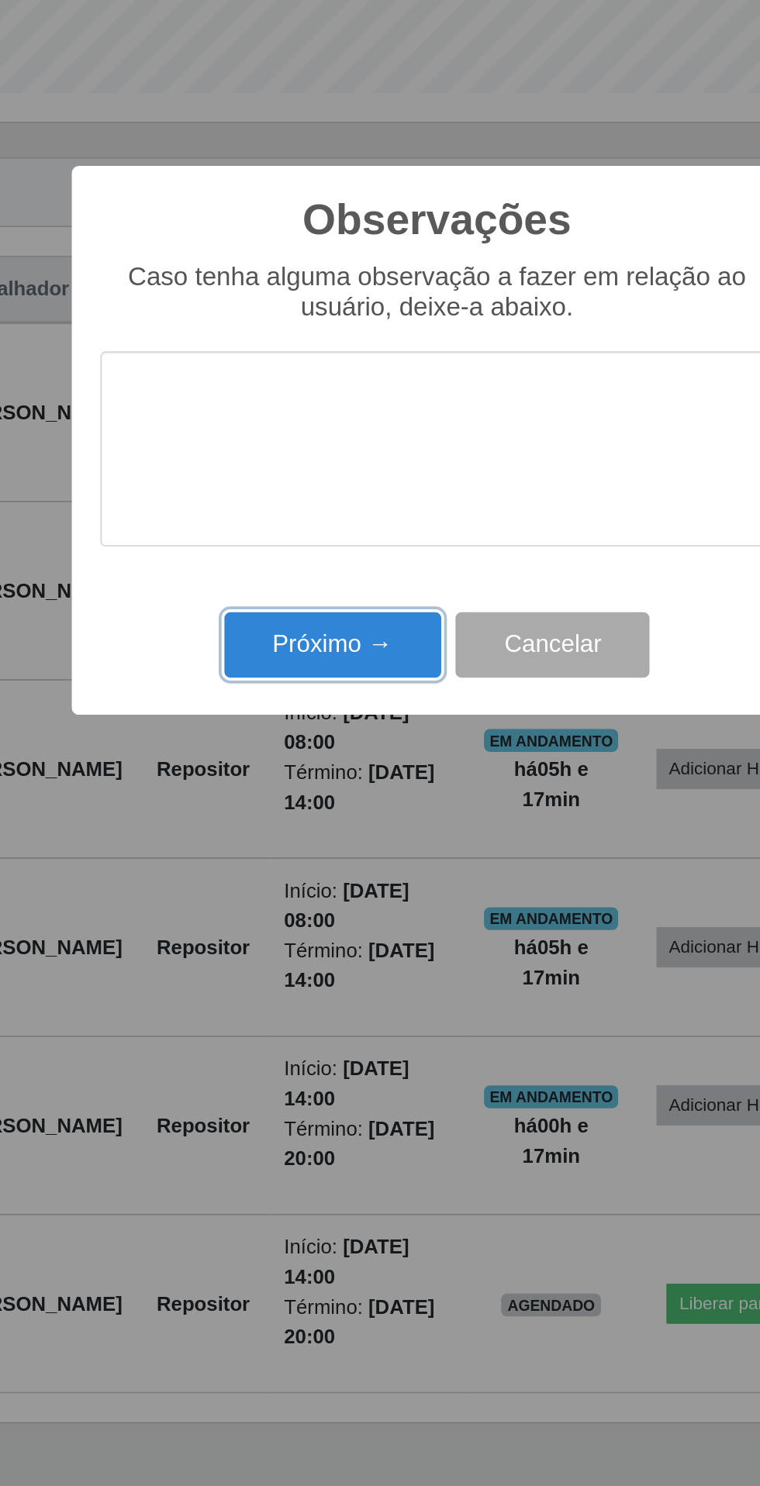
click at [320, 853] on button "Próximo →" at bounding box center [323, 855] width 118 height 36
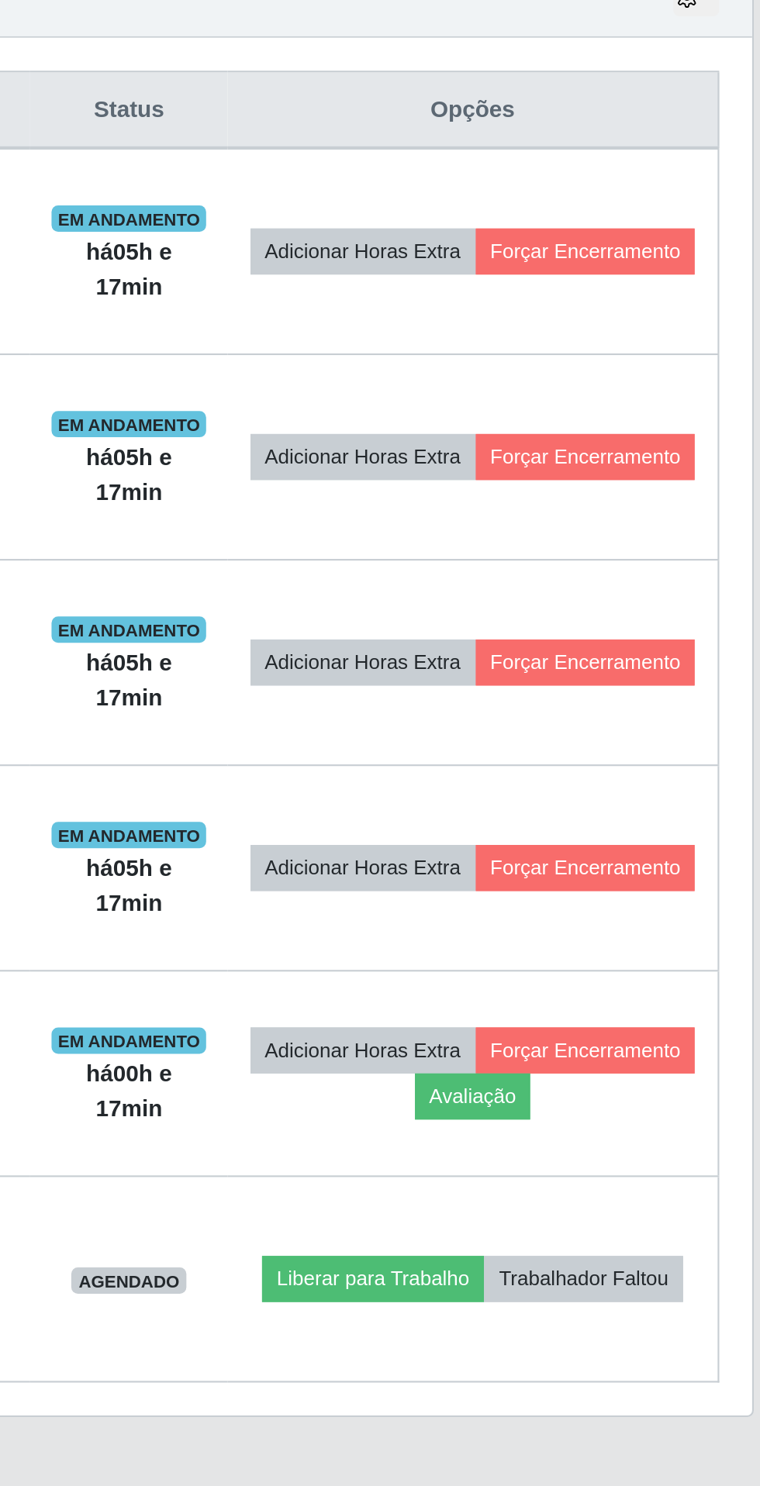
scroll to position [29, 0]
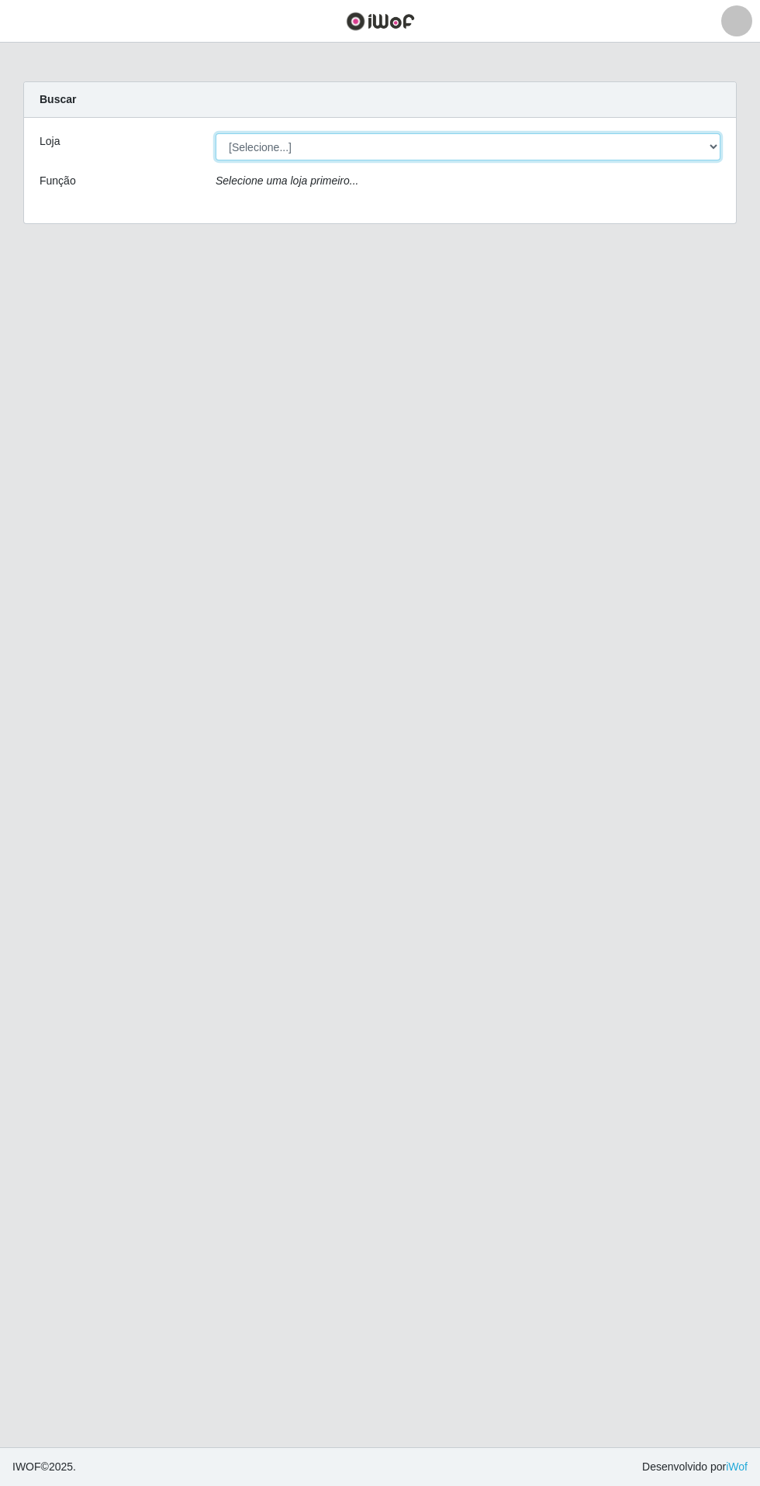
click at [241, 139] on select "[Selecione...] Extrabom - Loja 05 [GEOGRAPHIC_DATA]" at bounding box center [468, 146] width 505 height 27
select select "494"
click at [216, 133] on select "[Selecione...] Extrabom - Loja 05 [GEOGRAPHIC_DATA]" at bounding box center [468, 146] width 505 height 27
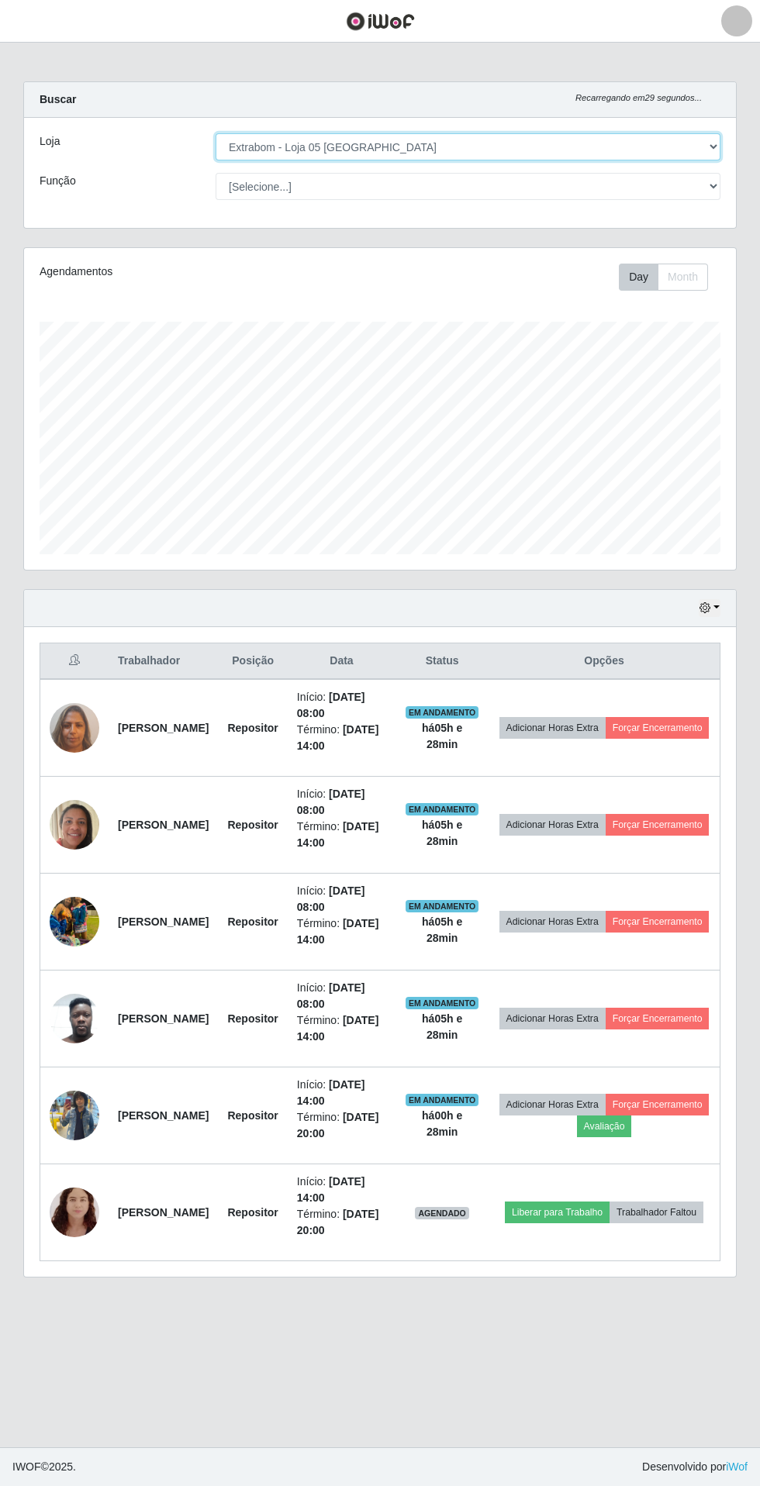
scroll to position [322, 712]
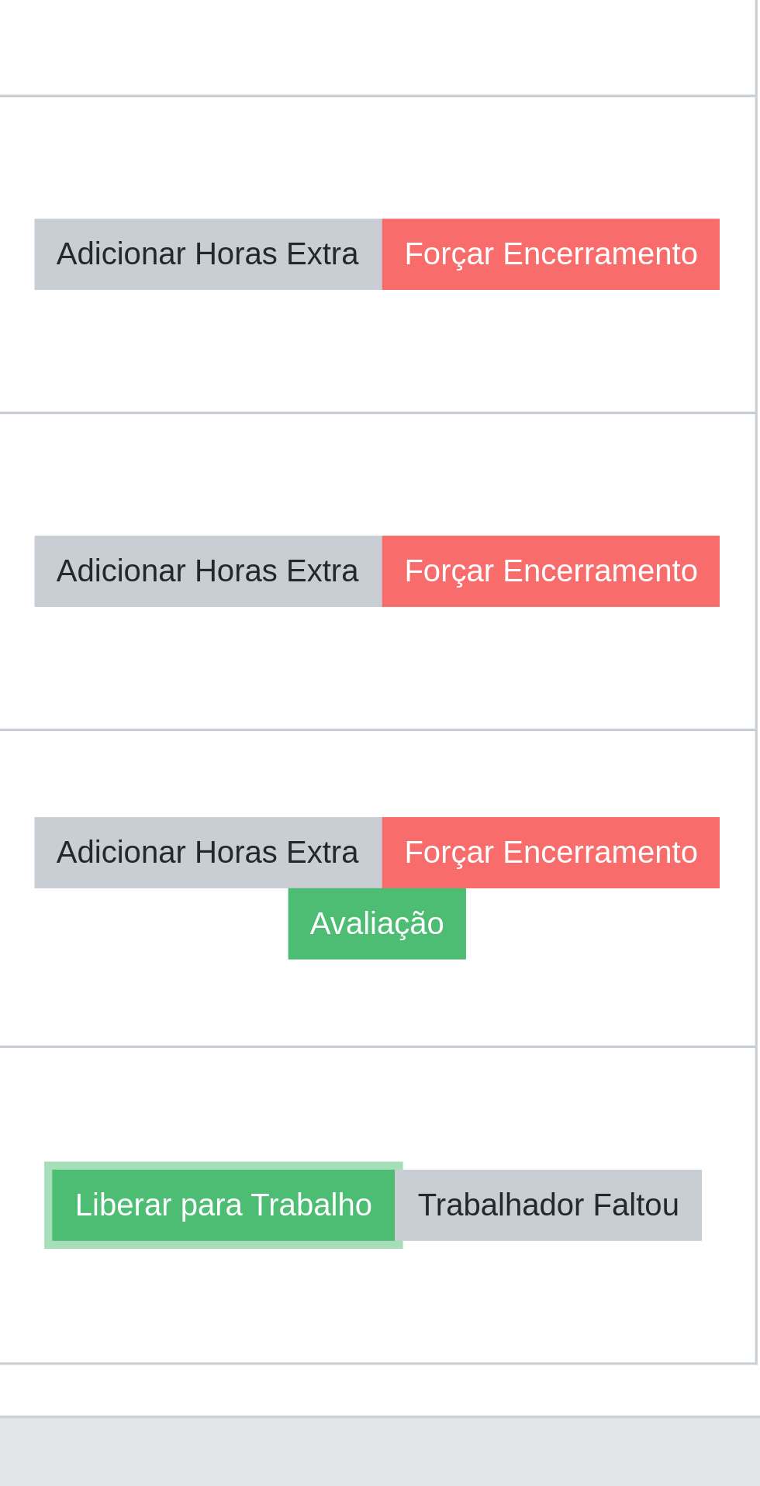
click at [609, 1202] on button "Liberar para Trabalho" at bounding box center [557, 1213] width 105 height 22
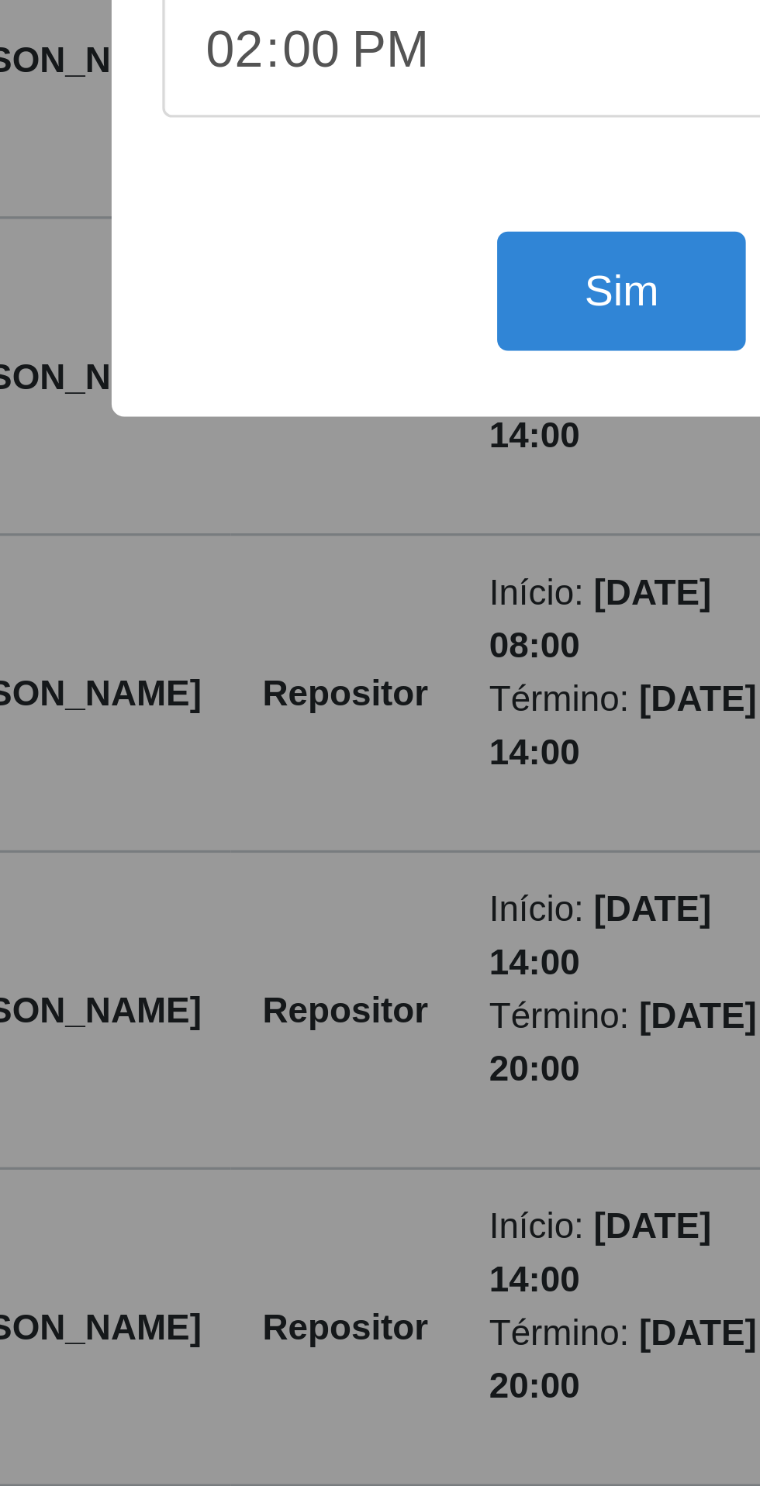
click at [218, 903] on div "Sim Não" at bounding box center [380, 896] width 366 height 44
click at [229, 826] on input "14:00" at bounding box center [380, 822] width 366 height 41
type input "13:25"
click at [315, 898] on button "Sim" at bounding box center [336, 896] width 75 height 36
